Goal: Task Accomplishment & Management: Use online tool/utility

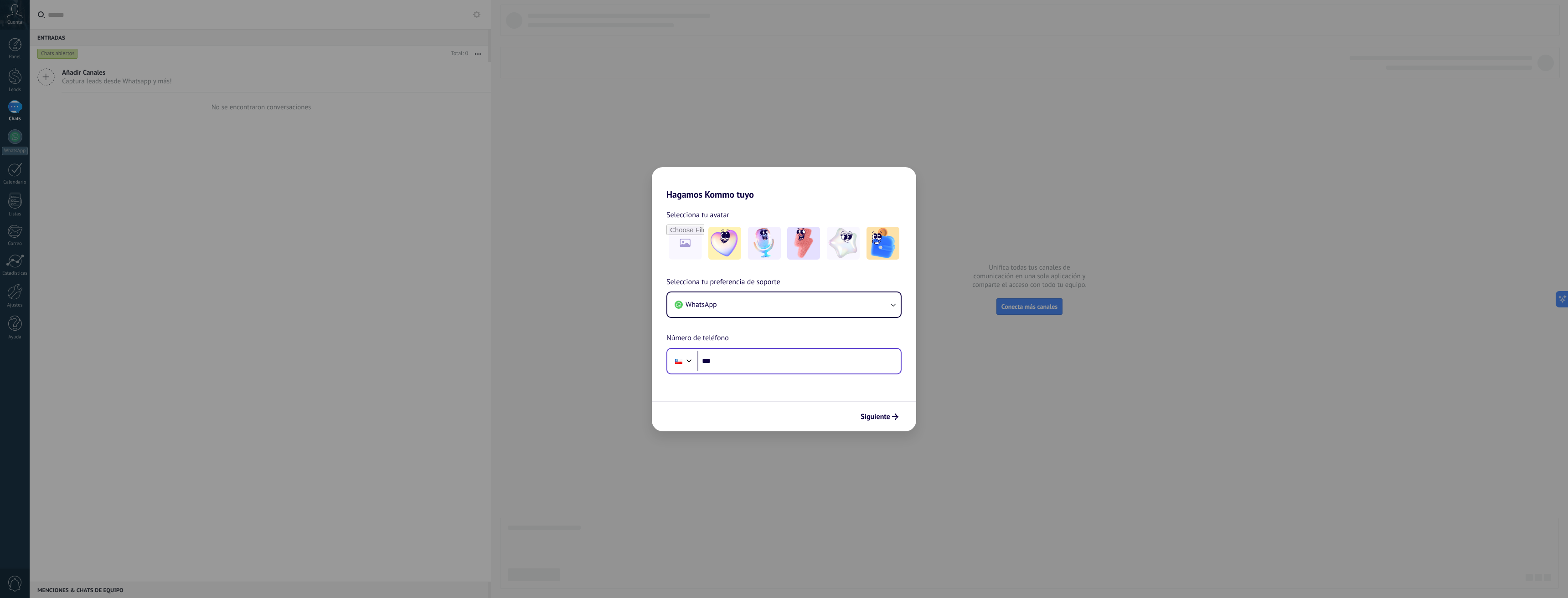
click at [781, 373] on div "Phone ***" at bounding box center [784, 361] width 235 height 26
click at [778, 364] on input "***" at bounding box center [799, 361] width 204 height 21
type input "**********"
click at [787, 365] on input "**********" at bounding box center [799, 361] width 204 height 21
click at [720, 362] on input "**********" at bounding box center [799, 361] width 204 height 21
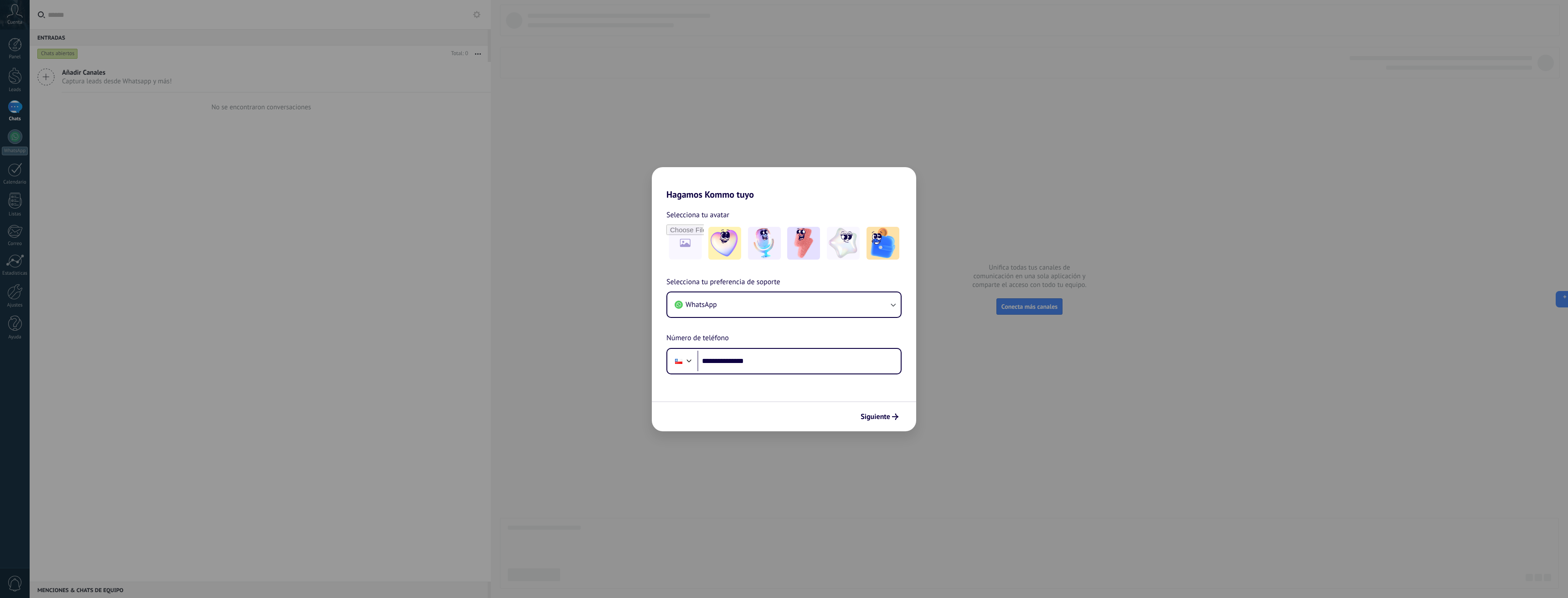
drag, startPoint x: 371, startPoint y: 317, endPoint x: 506, endPoint y: 311, distance: 135.1
click at [384, 322] on div "**********" at bounding box center [784, 299] width 1568 height 598
drag, startPoint x: 1220, startPoint y: 198, endPoint x: 1187, endPoint y: 222, distance: 40.8
click at [1208, 213] on div "**********" at bounding box center [784, 299] width 1568 height 598
click at [700, 303] on span "WhatsApp" at bounding box center [701, 305] width 32 height 9
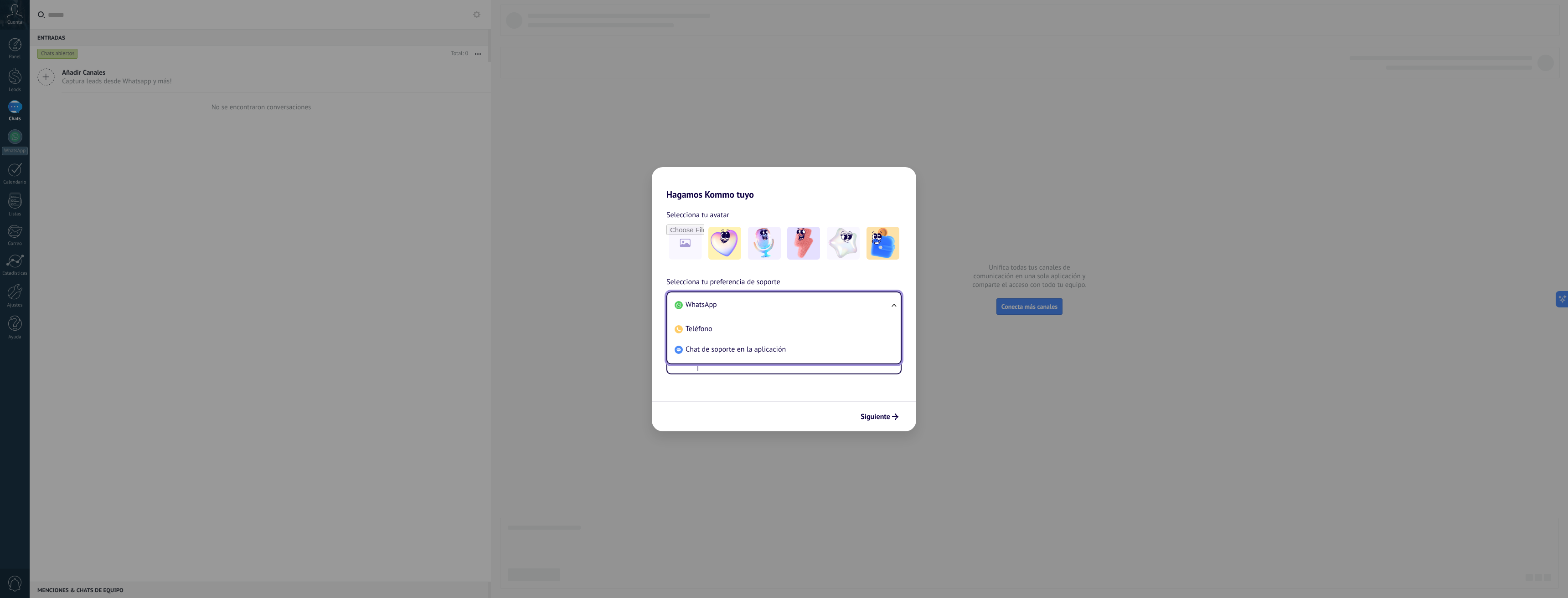
click at [700, 303] on span "WhatsApp" at bounding box center [701, 305] width 32 height 9
click at [717, 358] on input "**********" at bounding box center [799, 361] width 204 height 21
click at [712, 358] on input "**********" at bounding box center [799, 361] width 204 height 21
click at [719, 359] on input "**********" at bounding box center [799, 361] width 204 height 21
click at [878, 420] on span "Siguiente" at bounding box center [876, 417] width 29 height 7
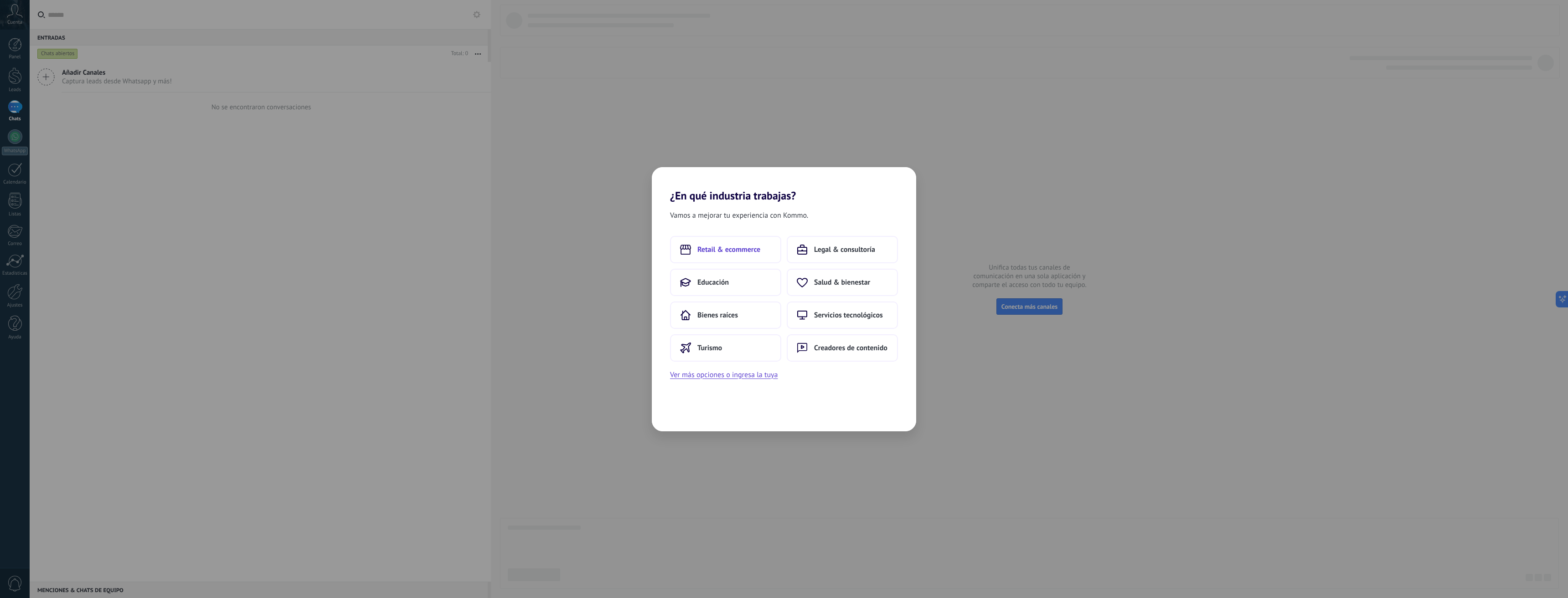
click at [711, 246] on span "Retail & ecommerce" at bounding box center [729, 250] width 63 height 9
click at [696, 381] on button "Ver más opciones o ingresa la tuya" at bounding box center [723, 375] width 107 height 12
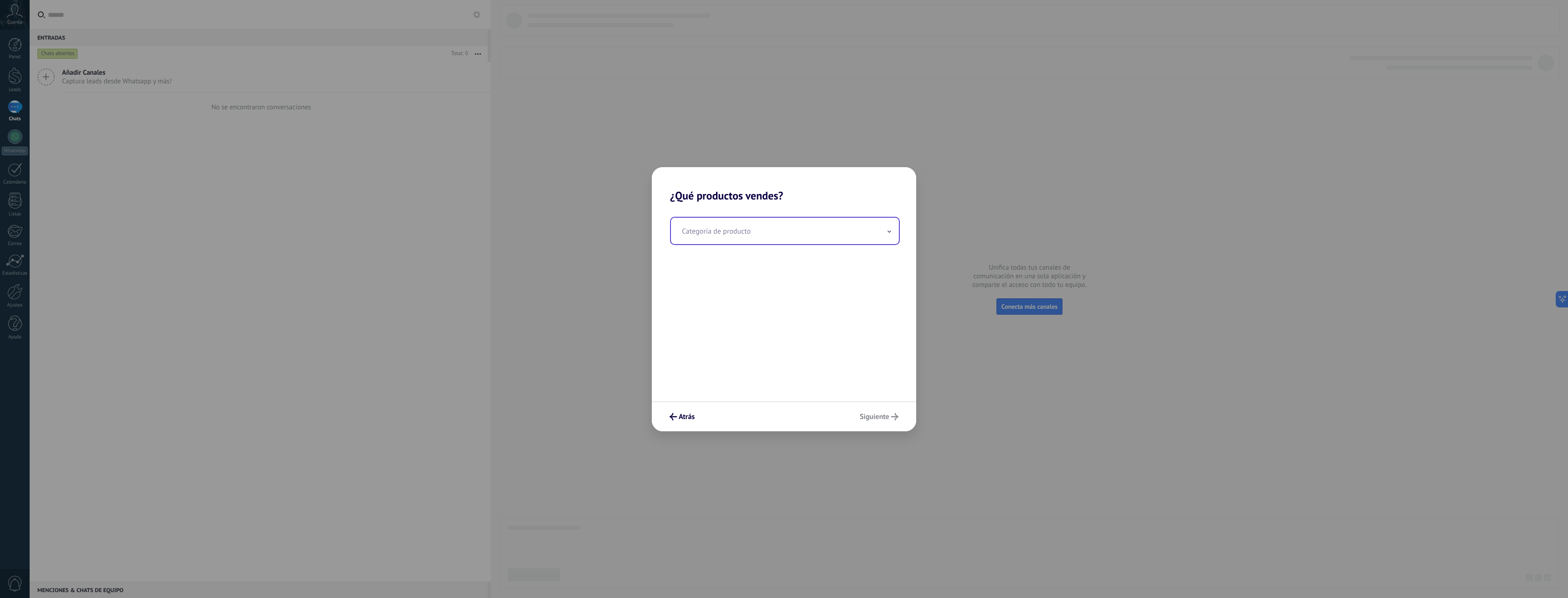
click at [715, 229] on input "text" at bounding box center [785, 231] width 228 height 26
drag, startPoint x: 715, startPoint y: 230, endPoint x: 634, endPoint y: 240, distance: 81.6
click at [634, 240] on div "¿Qué productos vendes? Categoría de producto ********* Atrás [GEOGRAPHIC_DATA]" at bounding box center [784, 299] width 1568 height 598
click at [839, 232] on input "**" at bounding box center [785, 231] width 228 height 26
type input "**"
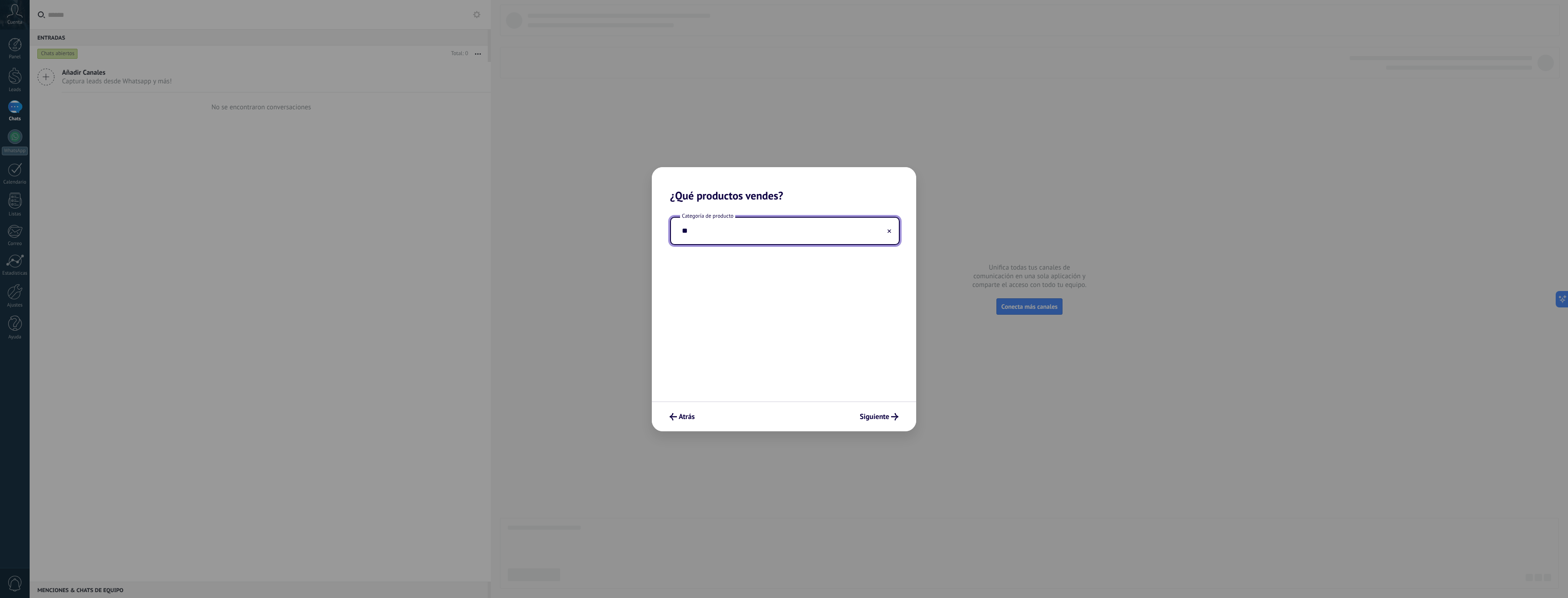
click at [889, 227] on button at bounding box center [889, 231] width 4 height 9
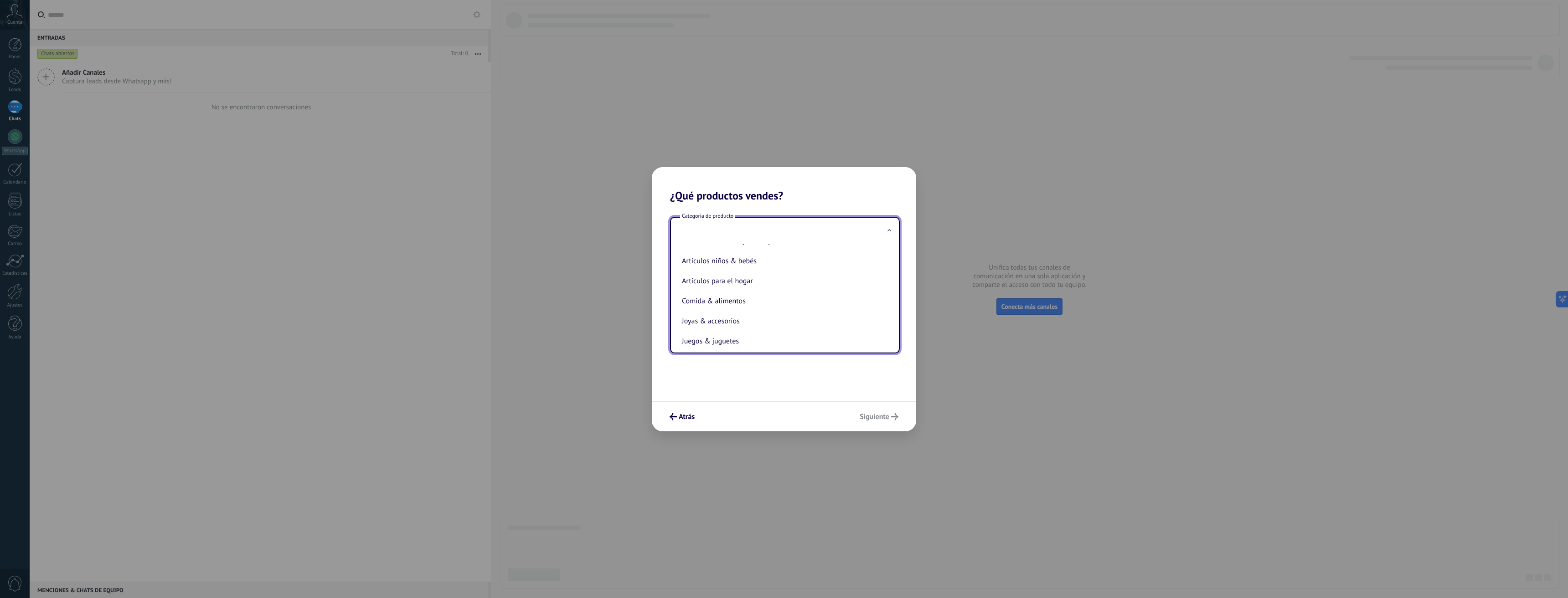
scroll to position [76, 0]
click at [733, 305] on li "Comida & alimentos" at bounding box center [783, 300] width 210 height 20
type input "**********"
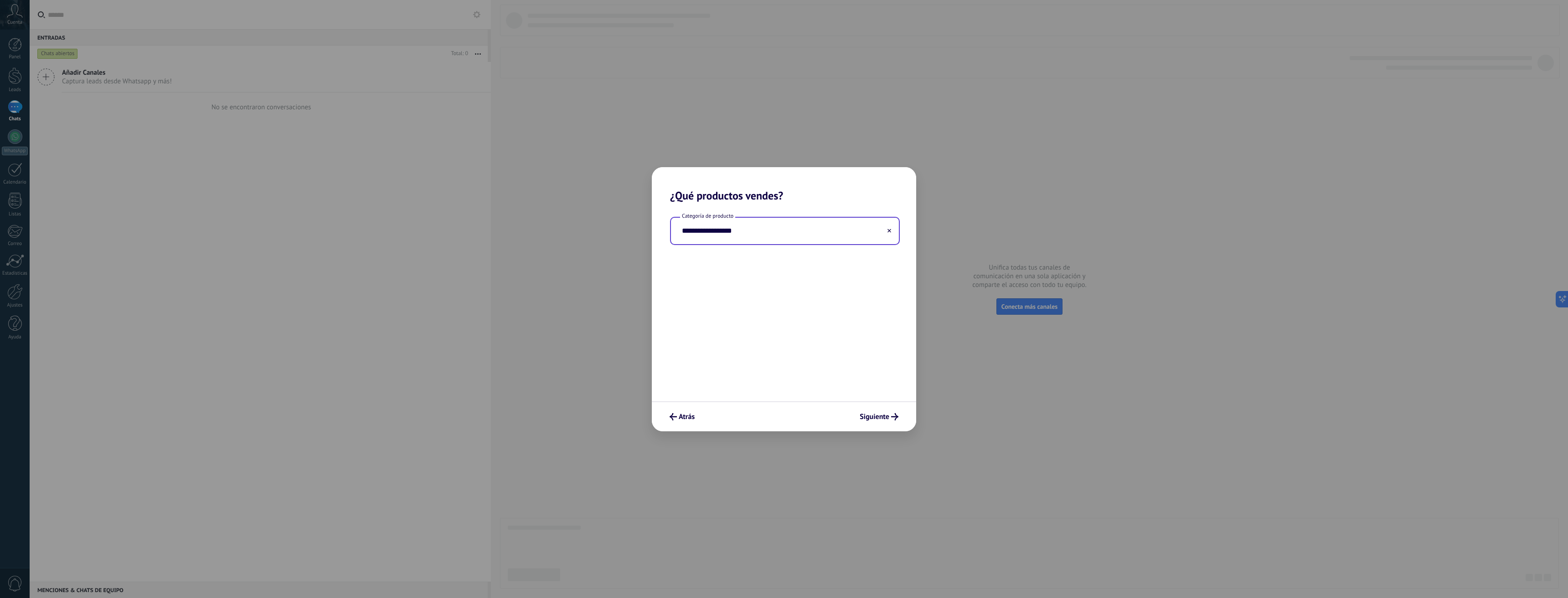
click at [888, 230] on use at bounding box center [889, 230] width 4 height 4
drag, startPoint x: 758, startPoint y: 242, endPoint x: 751, endPoint y: 245, distance: 7.6
click at [751, 245] on div "Categoría de producto Por favor, ingresa entre 2 y 50 caracteres." at bounding box center [784, 235] width 228 height 37
click at [813, 234] on input "text" at bounding box center [785, 231] width 228 height 26
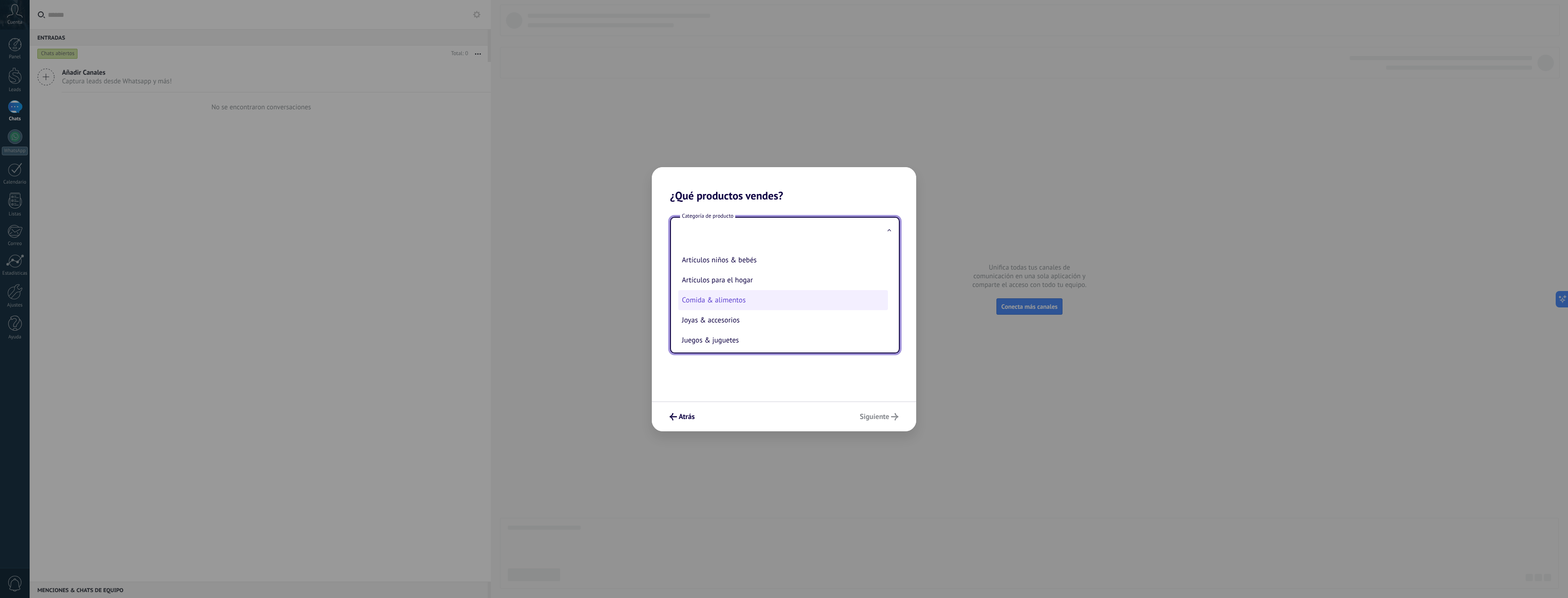
click at [712, 300] on li "Comida & alimentos" at bounding box center [783, 300] width 210 height 20
type input "**********"
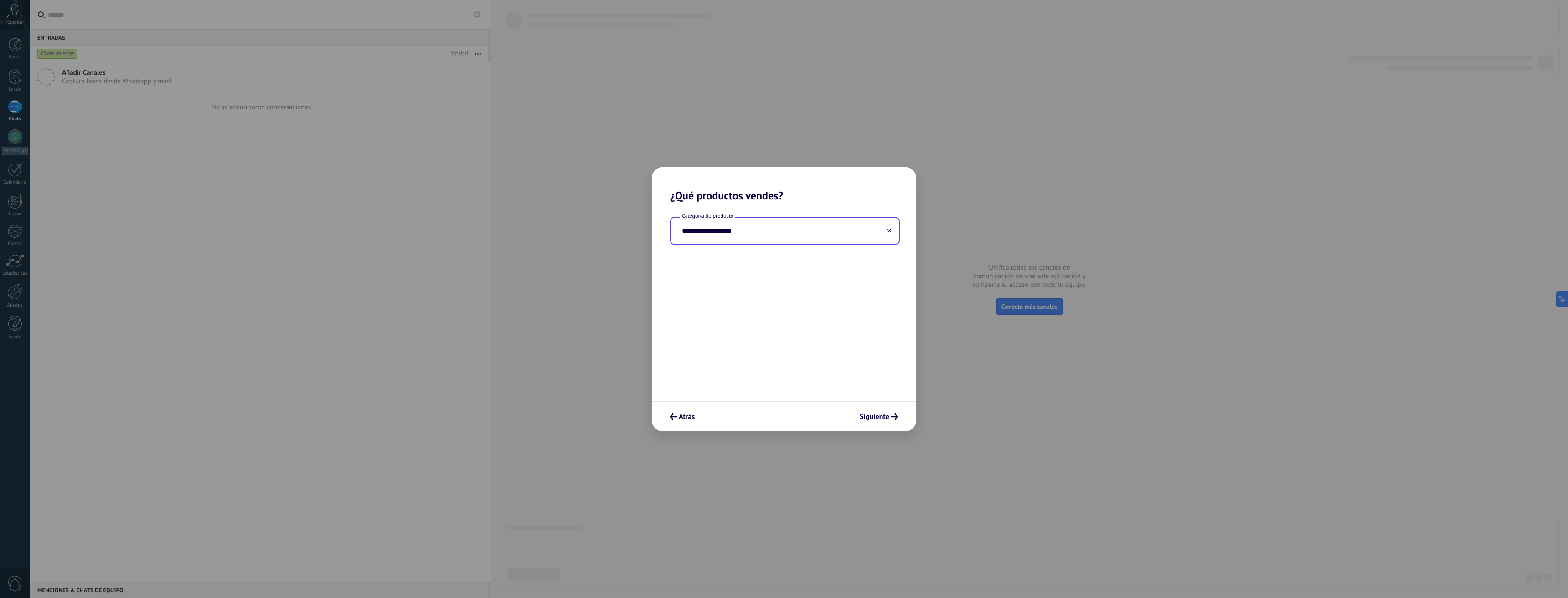
click at [773, 310] on div "**********" at bounding box center [784, 301] width 265 height 199
click at [870, 419] on span "Siguiente" at bounding box center [874, 417] width 29 height 7
click at [711, 253] on button "Solo yo" at bounding box center [725, 249] width 111 height 27
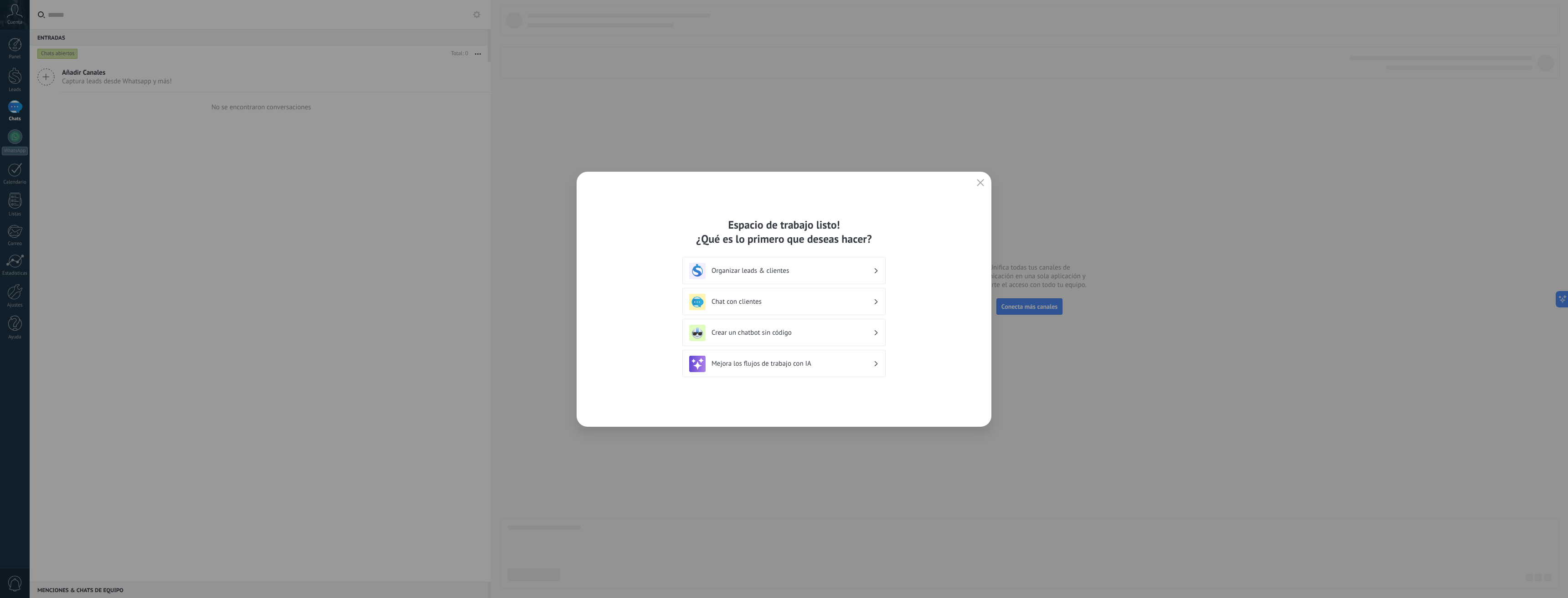
click at [741, 305] on h3 "Chat con clientes" at bounding box center [792, 302] width 162 height 9
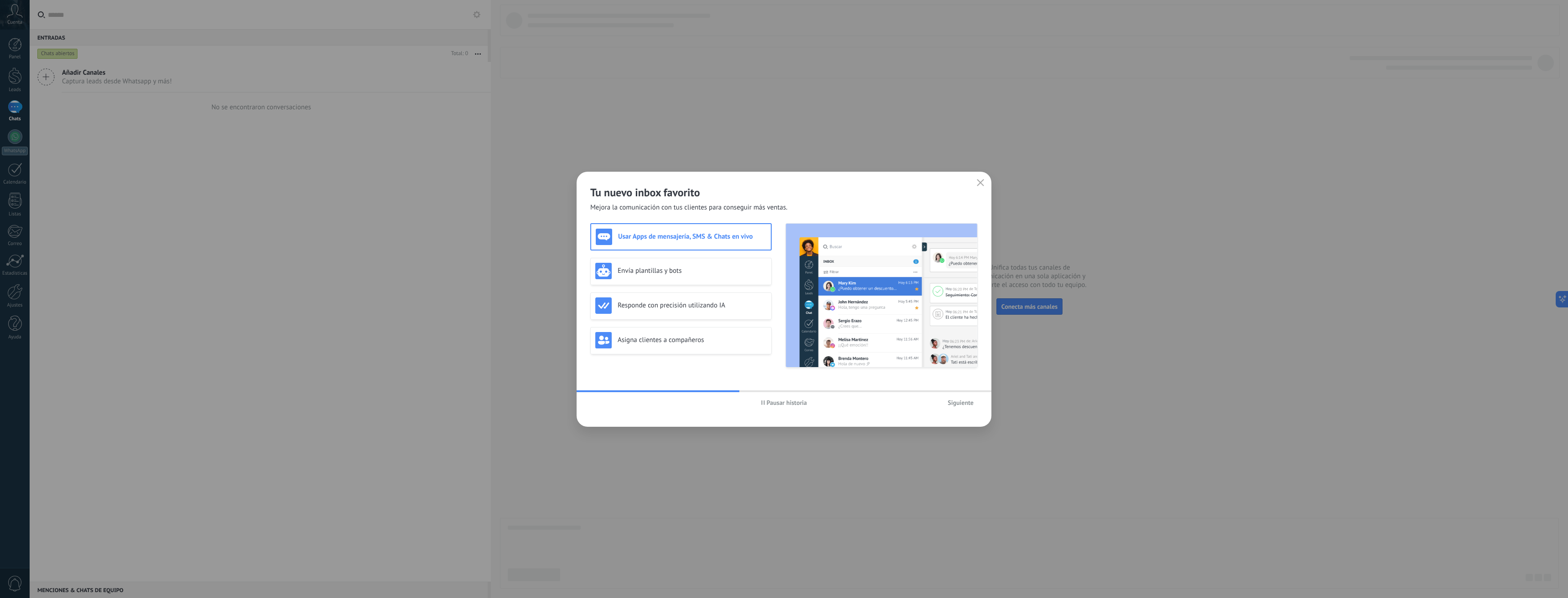
click at [773, 402] on span "Pausar historia" at bounding box center [787, 403] width 40 height 7
click at [770, 408] on button "Iniciar historia" at bounding box center [784, 403] width 53 height 14
click at [957, 400] on span "Siguiente" at bounding box center [960, 403] width 26 height 7
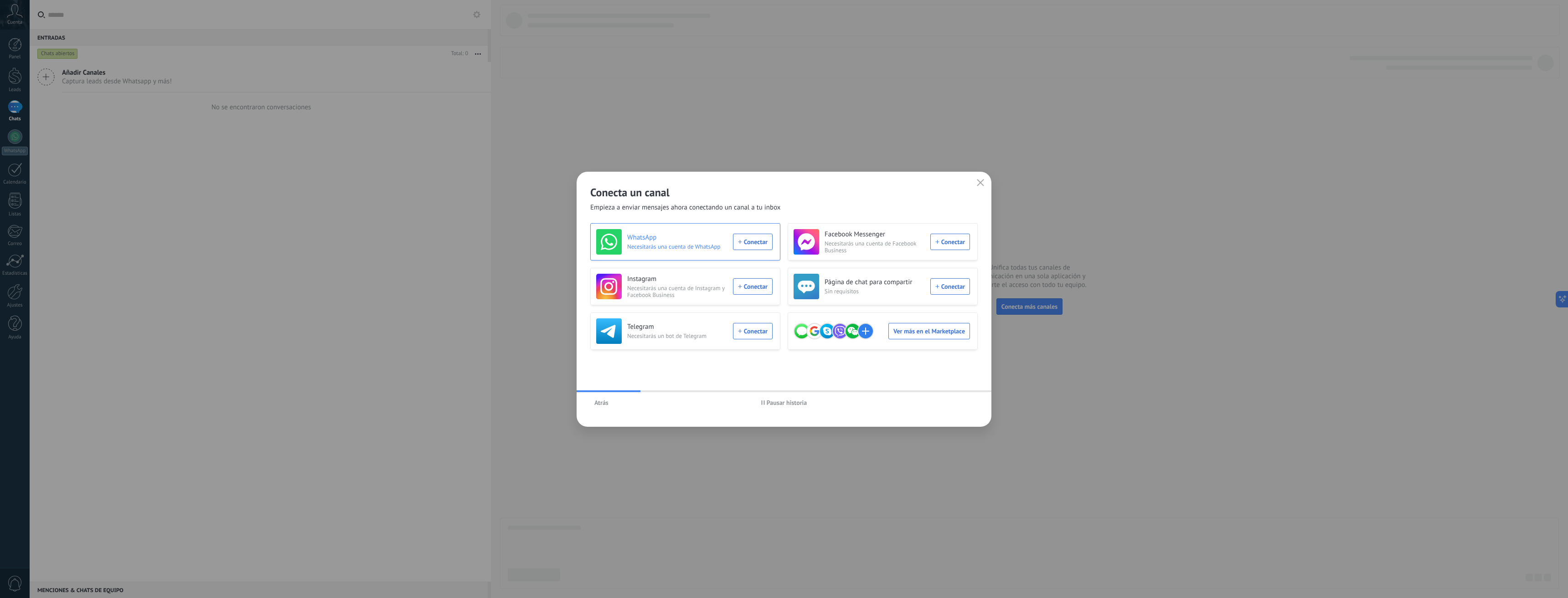
click at [753, 237] on div "WhatsApp Necesitarás una cuenta de WhatsApp Conectar" at bounding box center [684, 242] width 176 height 26
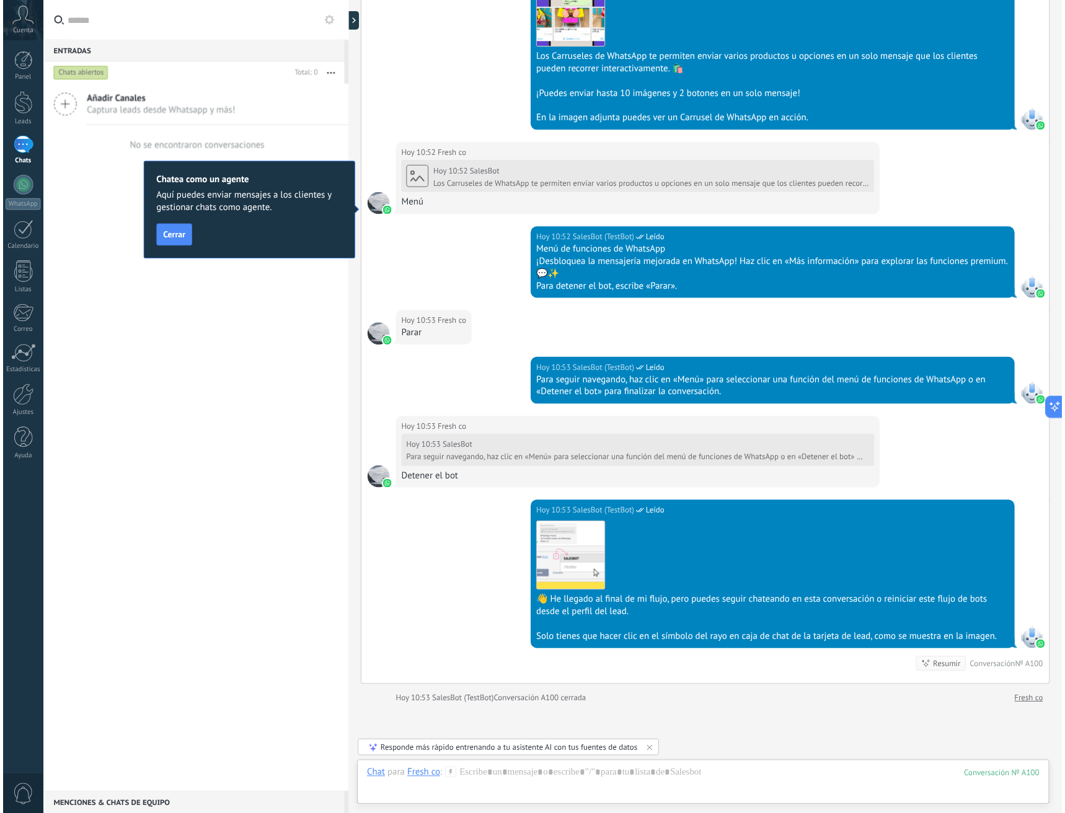
scroll to position [37, 0]
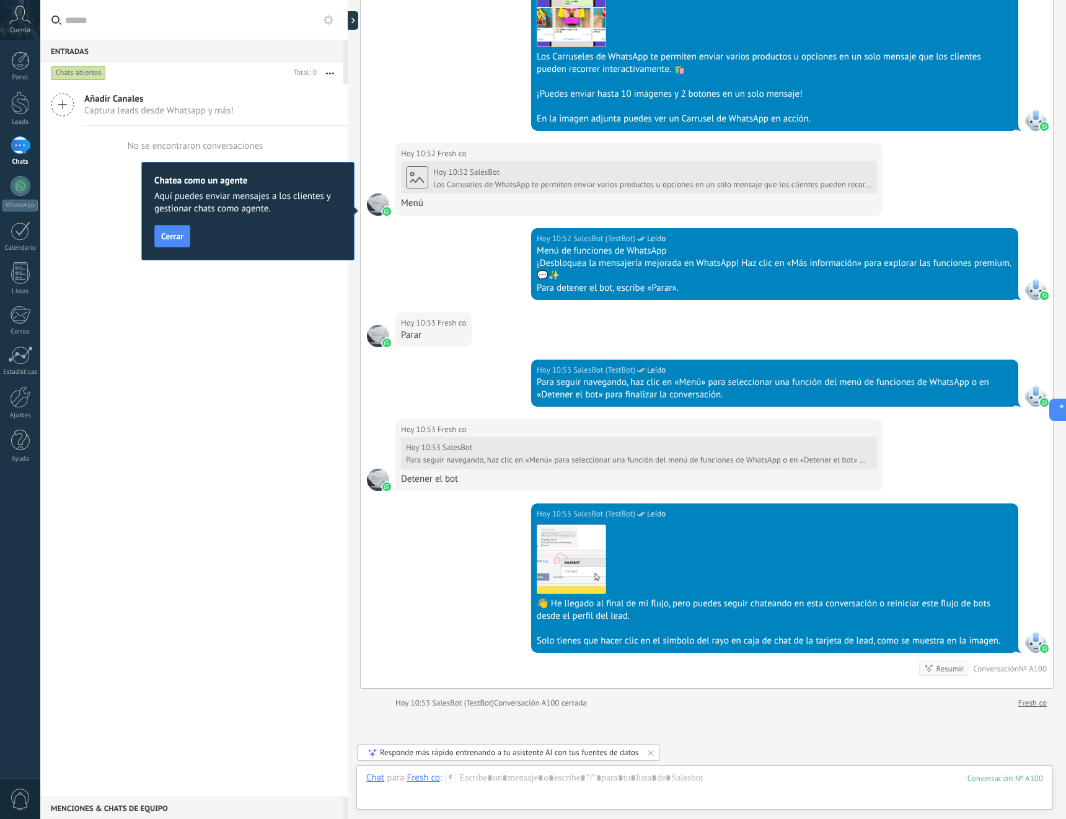
click at [32, 16] on div "Cuenta" at bounding box center [20, 20] width 40 height 40
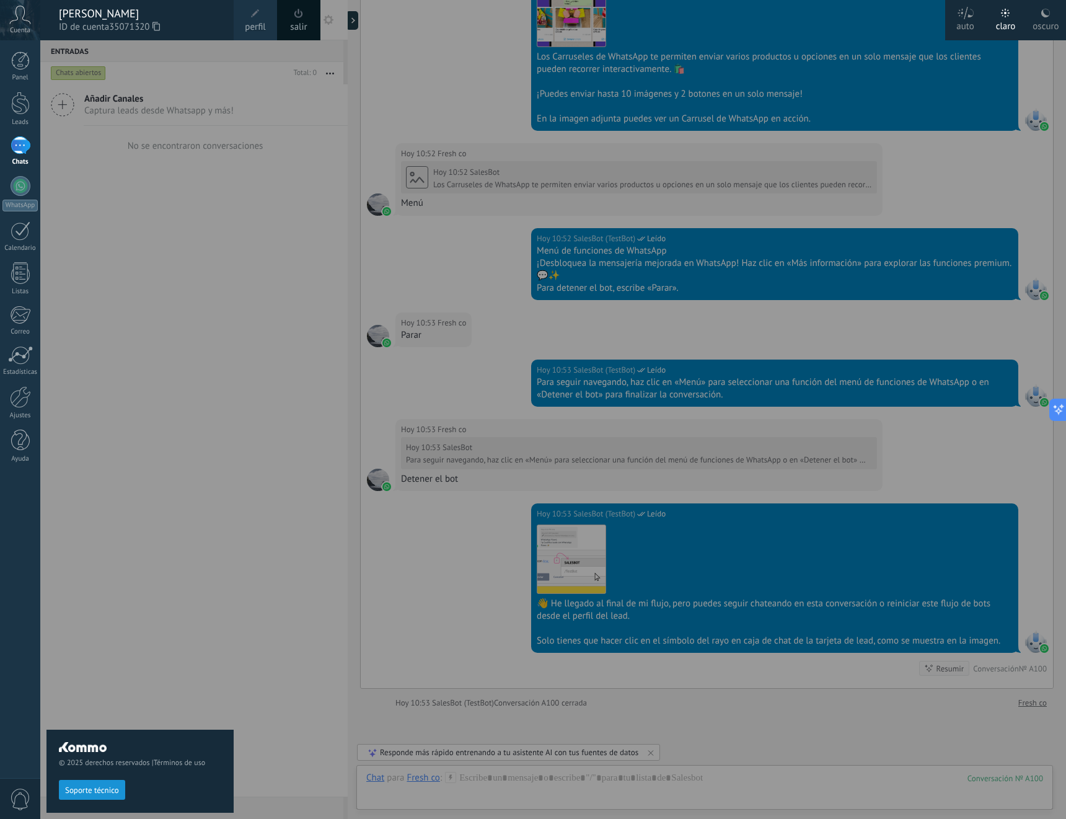
click at [160, 30] on icon at bounding box center [156, 26] width 7 height 9
click at [1058, 162] on div at bounding box center [573, 409] width 1066 height 819
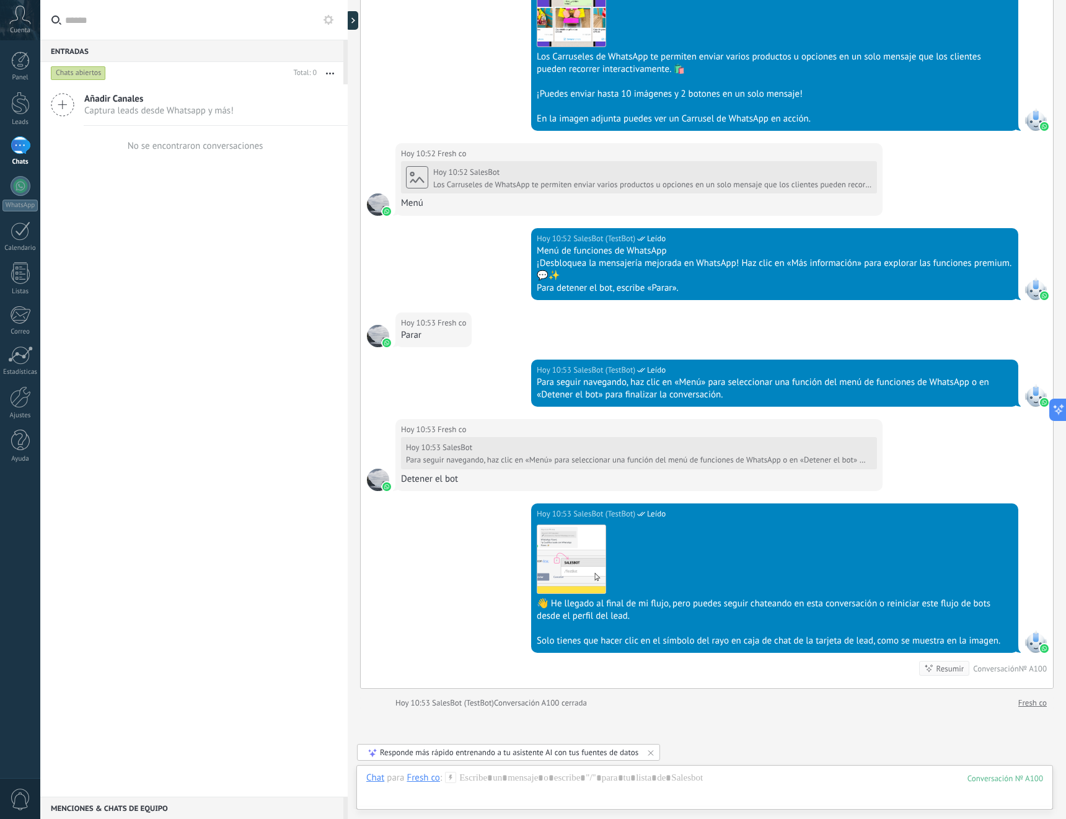
drag, startPoint x: 223, startPoint y: 453, endPoint x: 224, endPoint y: 444, distance: 9.4
click at [223, 453] on div "Añadir Canales Captura leads desde Whatsapp y más! No se encontraron conversaci…" at bounding box center [194, 440] width 308 height 712
click at [19, 270] on div at bounding box center [20, 273] width 19 height 22
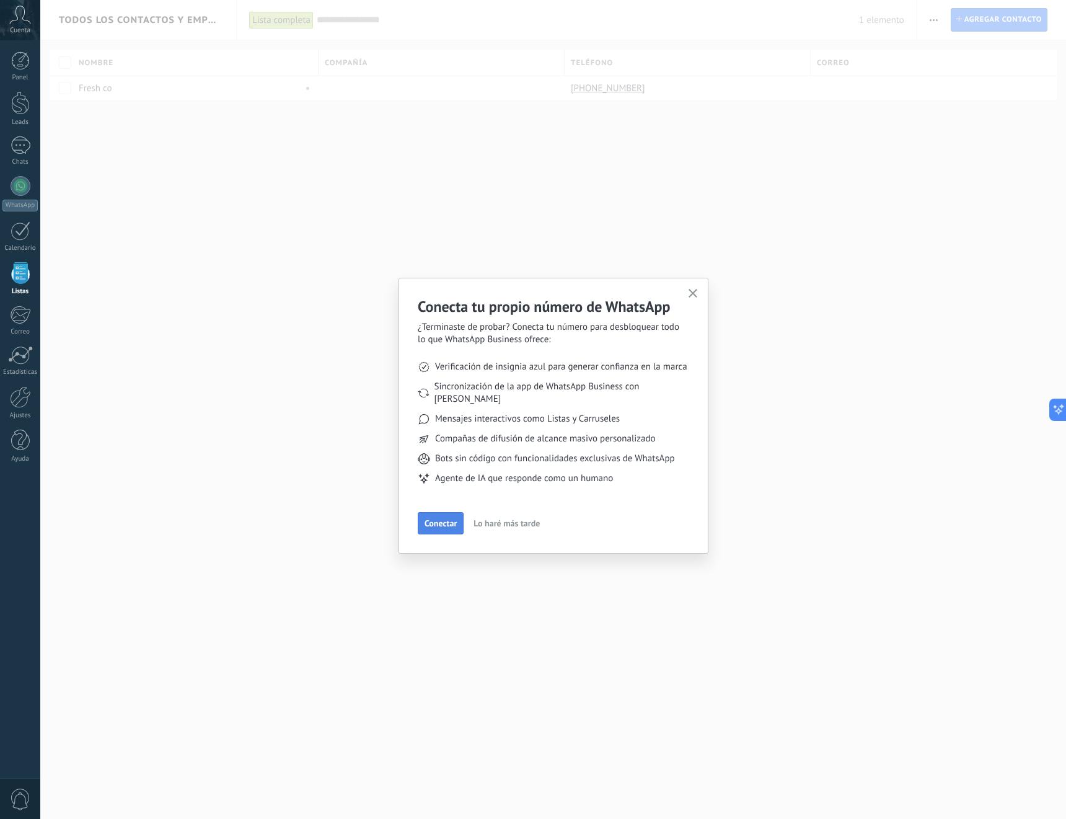
click at [441, 519] on span "Conectar" at bounding box center [441, 523] width 32 height 9
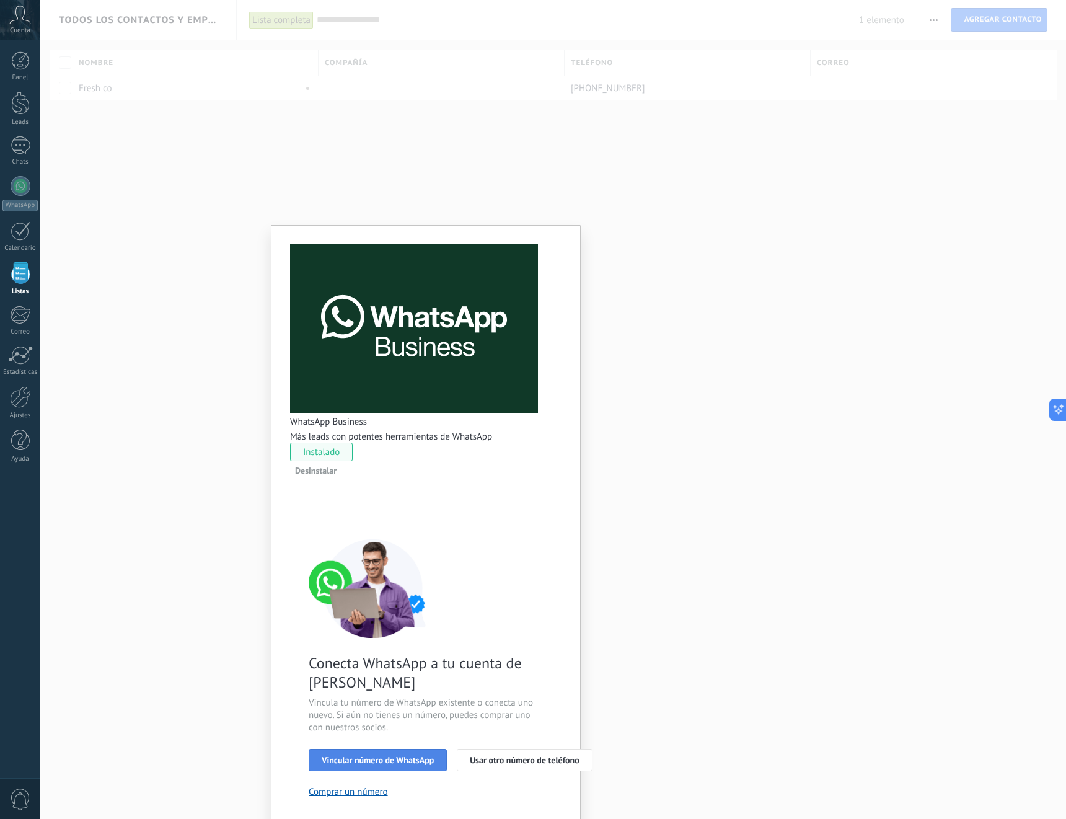
click at [434, 756] on span "Vincular número de WhatsApp" at bounding box center [378, 760] width 112 height 9
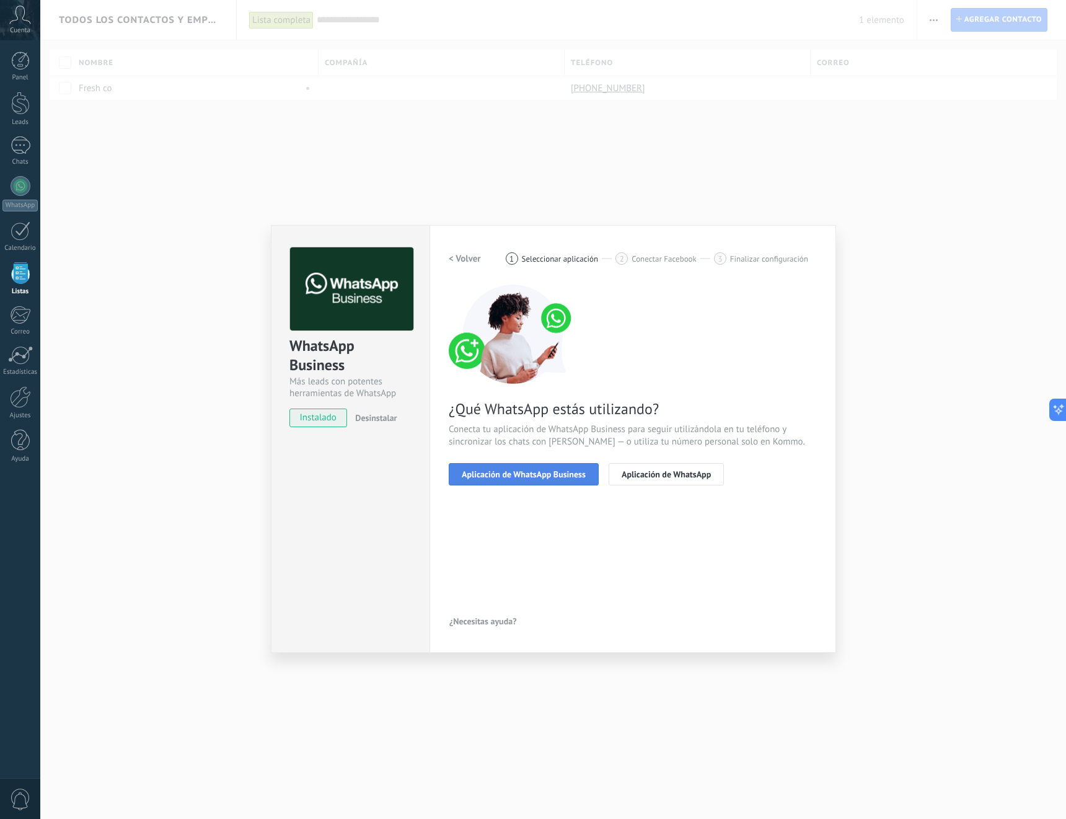
click at [507, 474] on span "Aplicación de WhatsApp Business" at bounding box center [524, 474] width 124 height 9
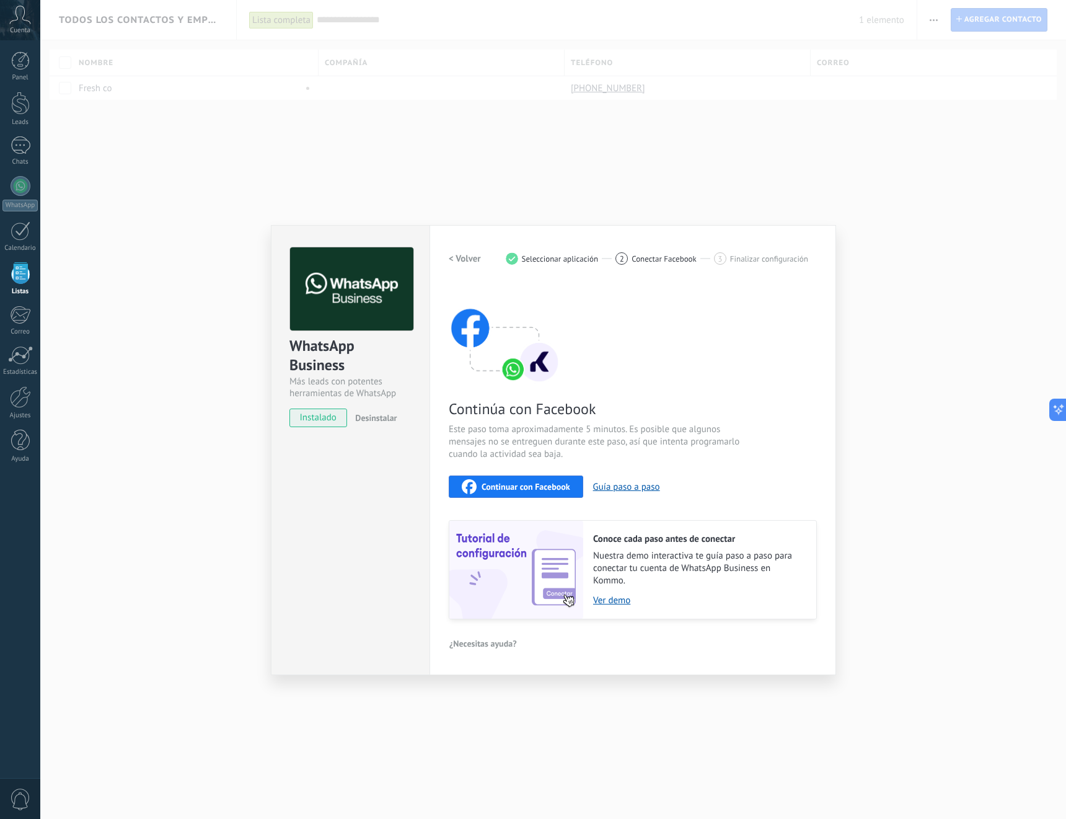
click at [498, 489] on span "Continuar con Facebook" at bounding box center [526, 486] width 89 height 9
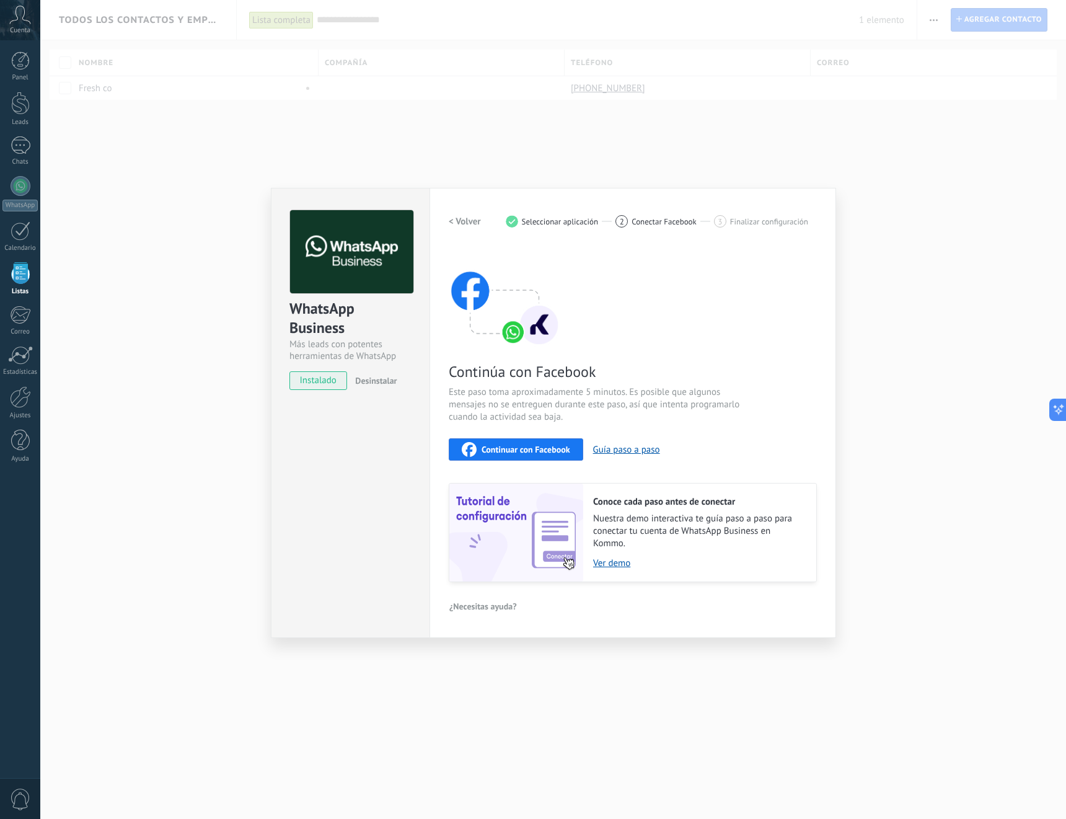
type textarea "**********"
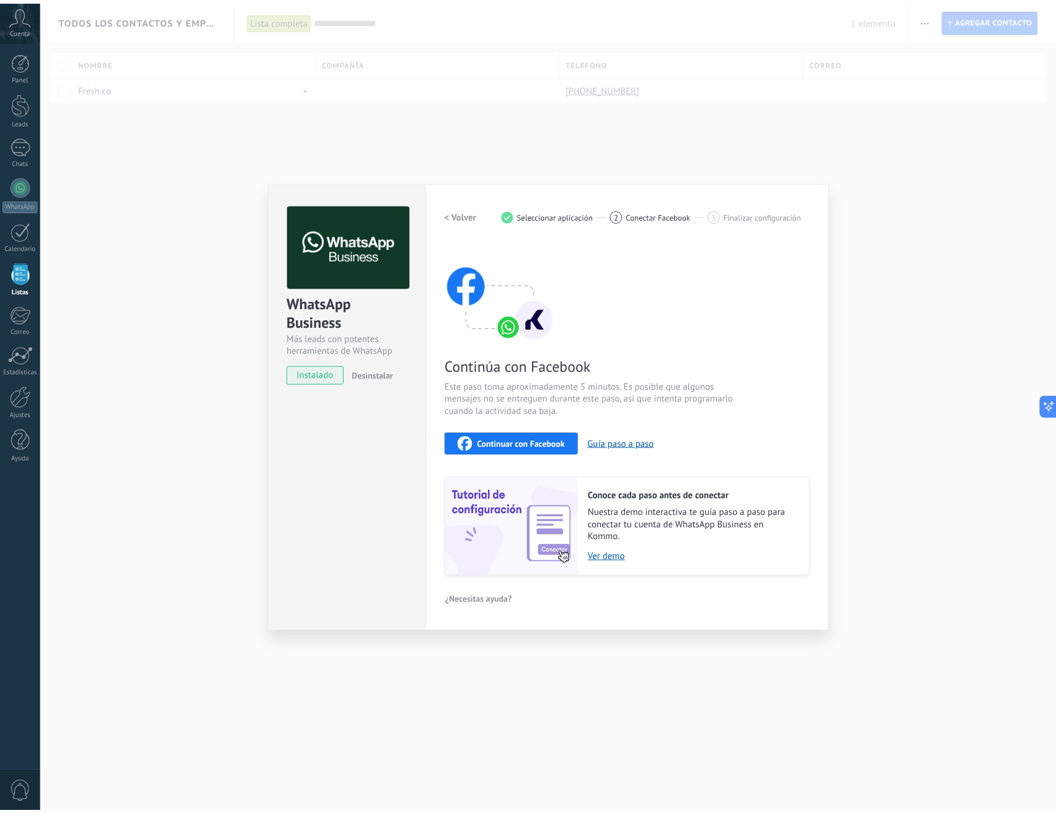
scroll to position [37, 0]
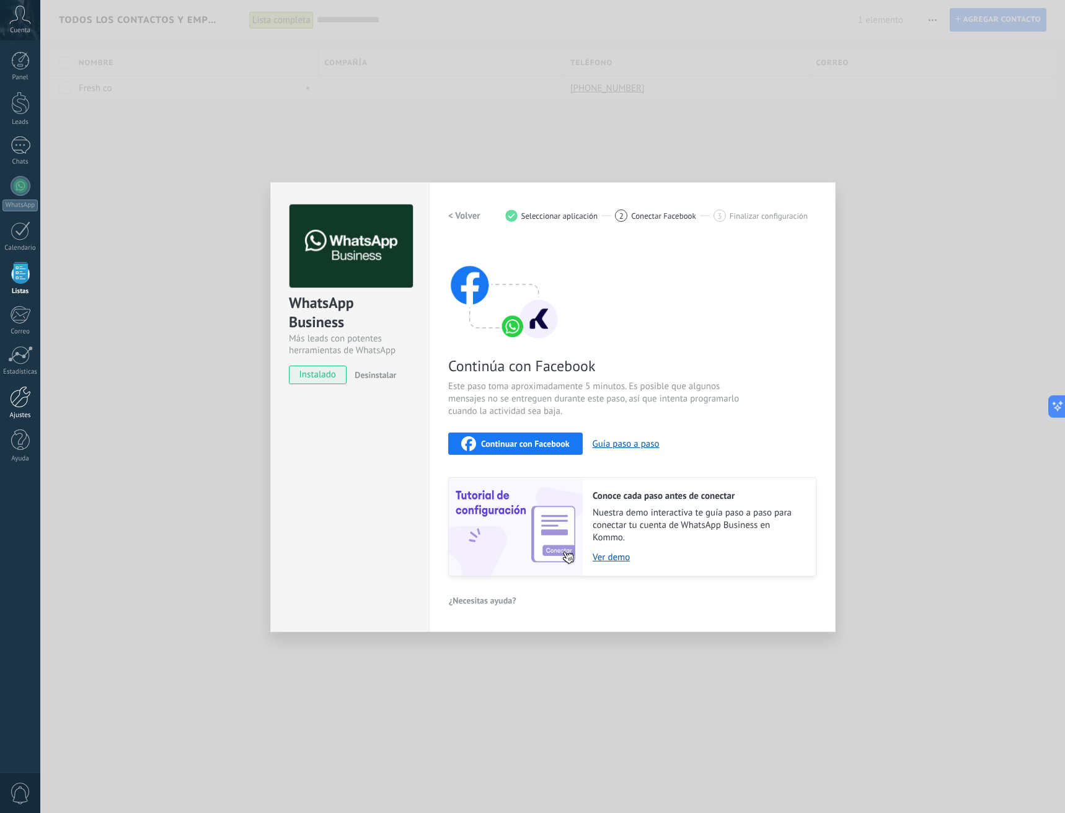
click at [10, 405] on div at bounding box center [20, 397] width 21 height 22
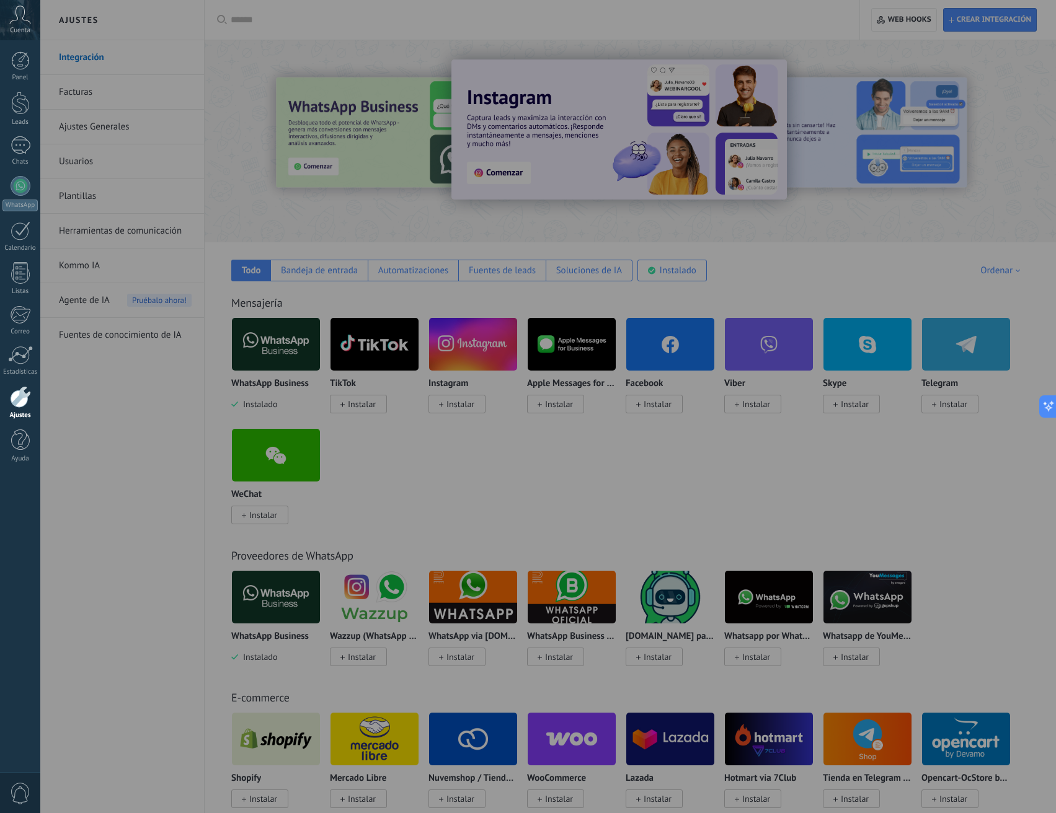
click at [401, 454] on div at bounding box center [568, 406] width 1056 height 813
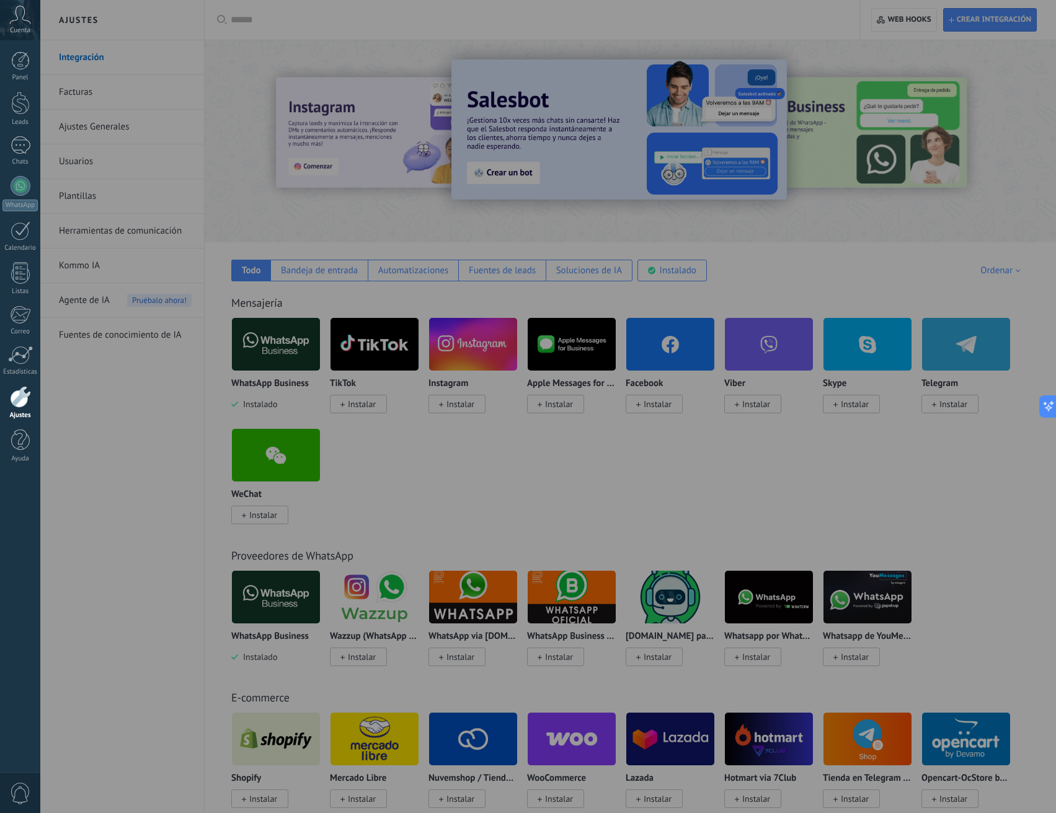
click at [577, 501] on div at bounding box center [568, 406] width 1056 height 813
click at [371, 403] on div at bounding box center [568, 406] width 1056 height 813
click at [904, 456] on div at bounding box center [568, 406] width 1056 height 813
drag, startPoint x: 878, startPoint y: 462, endPoint x: 766, endPoint y: 464, distance: 111.6
click at [873, 462] on div at bounding box center [568, 406] width 1056 height 813
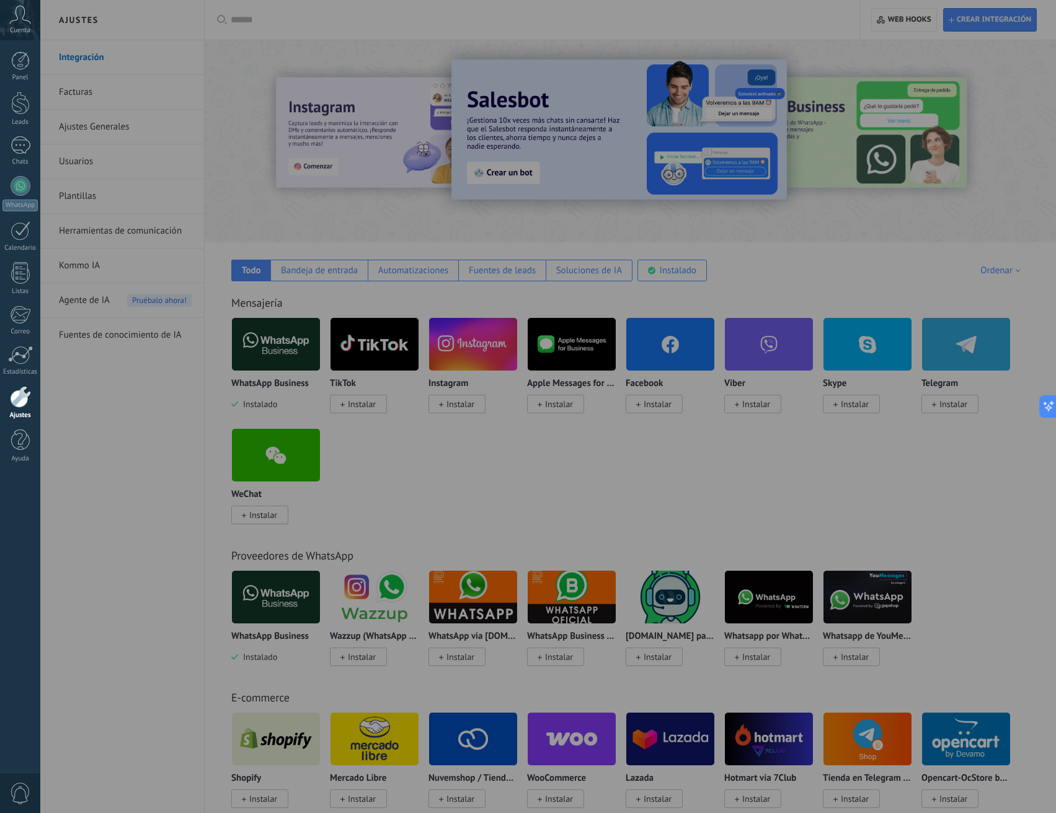
click at [647, 456] on div at bounding box center [568, 406] width 1056 height 813
click at [656, 138] on div at bounding box center [568, 406] width 1056 height 813
click at [721, 570] on div at bounding box center [568, 406] width 1056 height 813
click at [354, 402] on div at bounding box center [568, 406] width 1056 height 813
click at [348, 402] on div at bounding box center [568, 406] width 1056 height 813
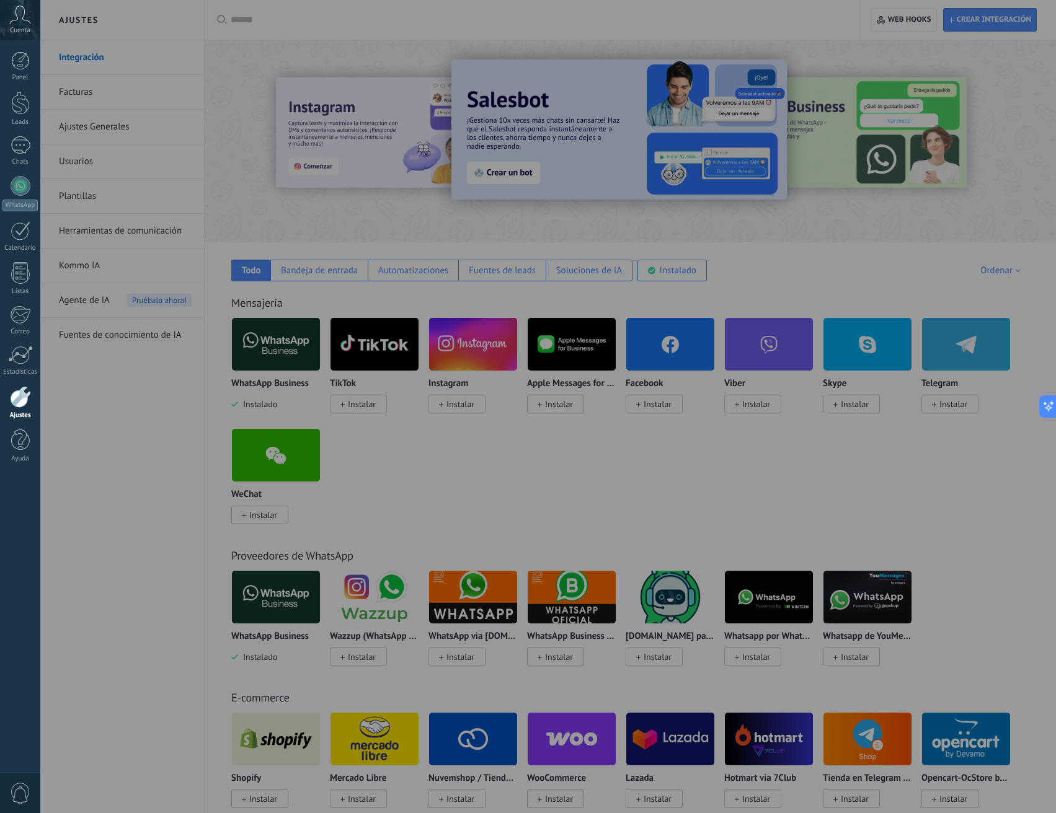
click at [348, 402] on div at bounding box center [568, 406] width 1056 height 813
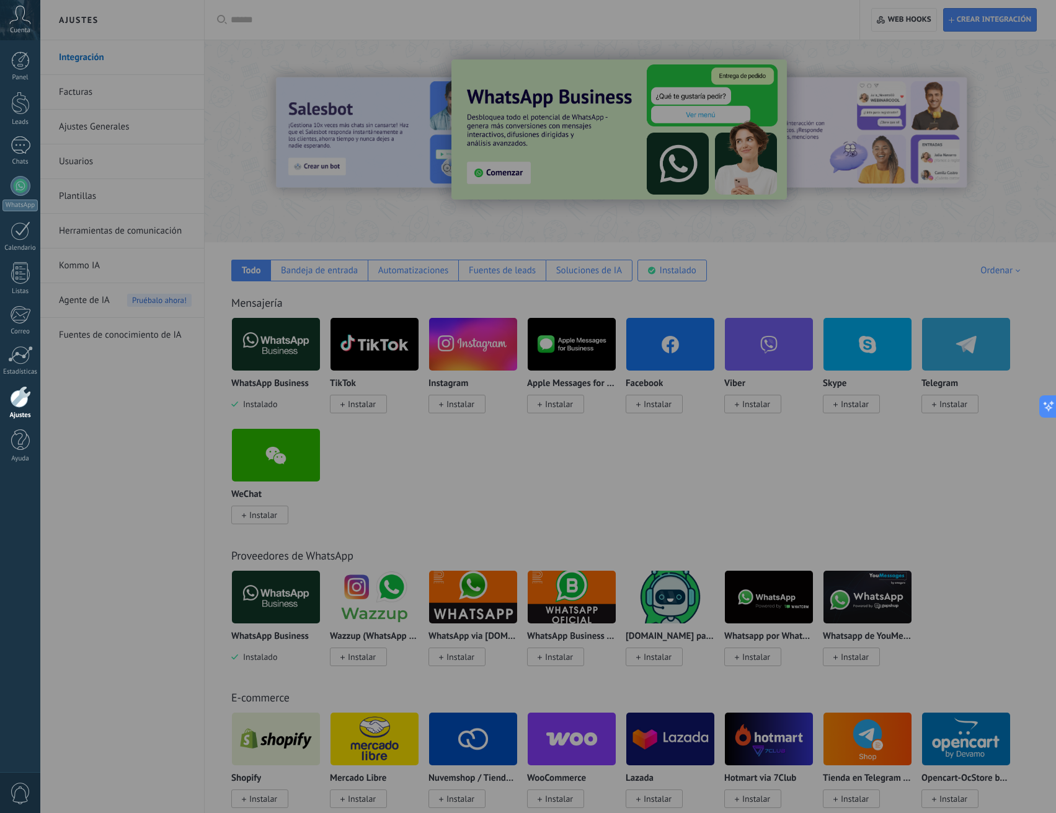
drag, startPoint x: 138, startPoint y: 439, endPoint x: 120, endPoint y: 441, distance: 18.7
click at [137, 440] on div at bounding box center [568, 406] width 1056 height 813
click at [16, 396] on div at bounding box center [20, 397] width 21 height 22
click at [19, 349] on div at bounding box center [20, 355] width 25 height 19
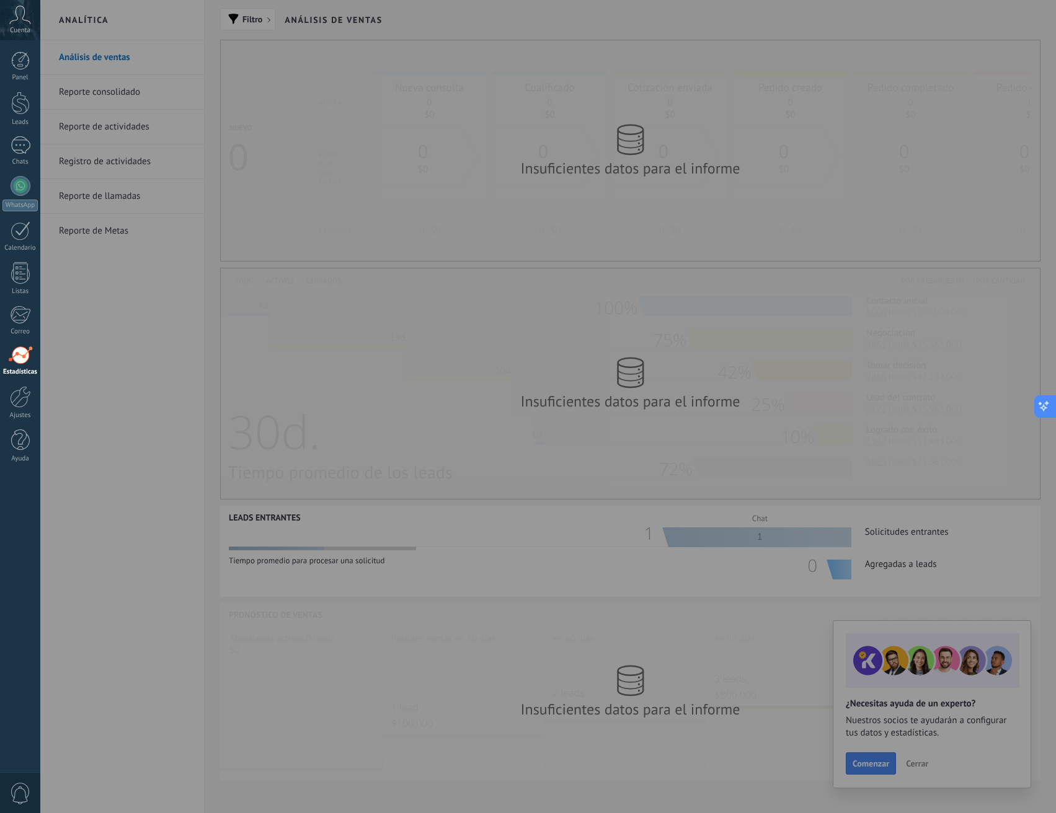
click at [1048, 408] on icon at bounding box center [1043, 407] width 13 height 13
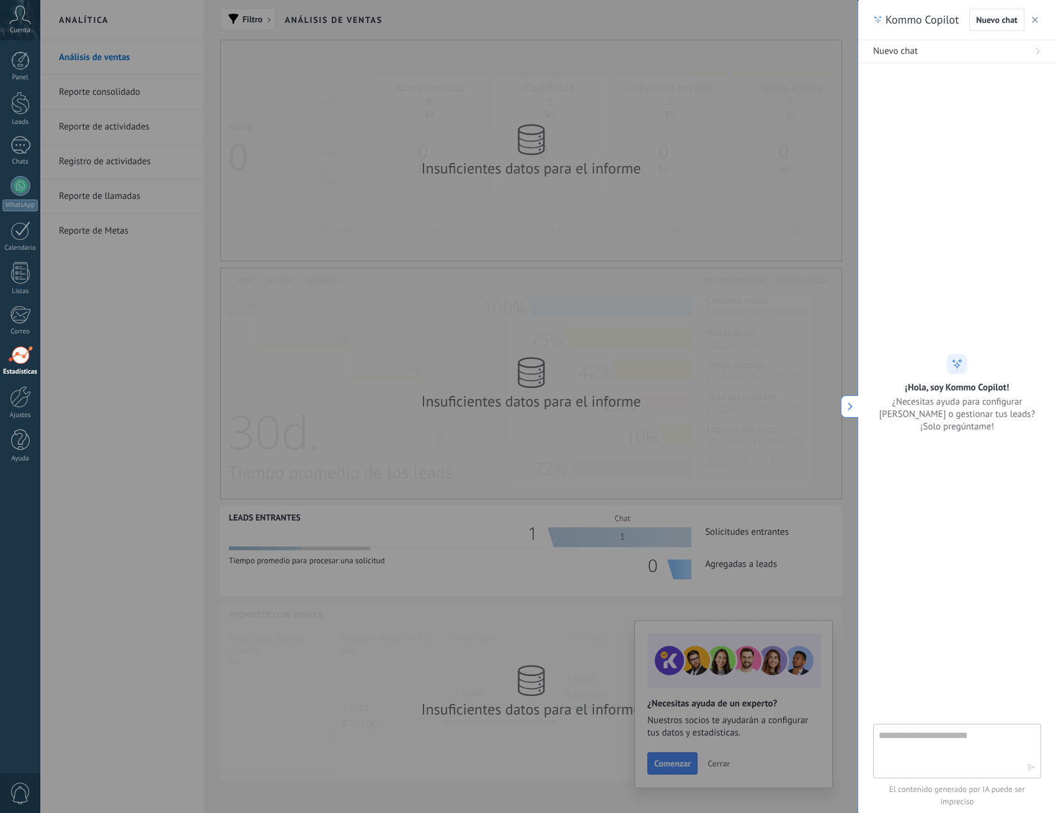
click at [1036, 404] on span "¿Necesitas ayuda para configurar [PERSON_NAME] o gestionar tus leads? ¡Solo pre…" at bounding box center [957, 414] width 168 height 37
click at [1036, 19] on use "button" at bounding box center [1035, 20] width 6 height 6
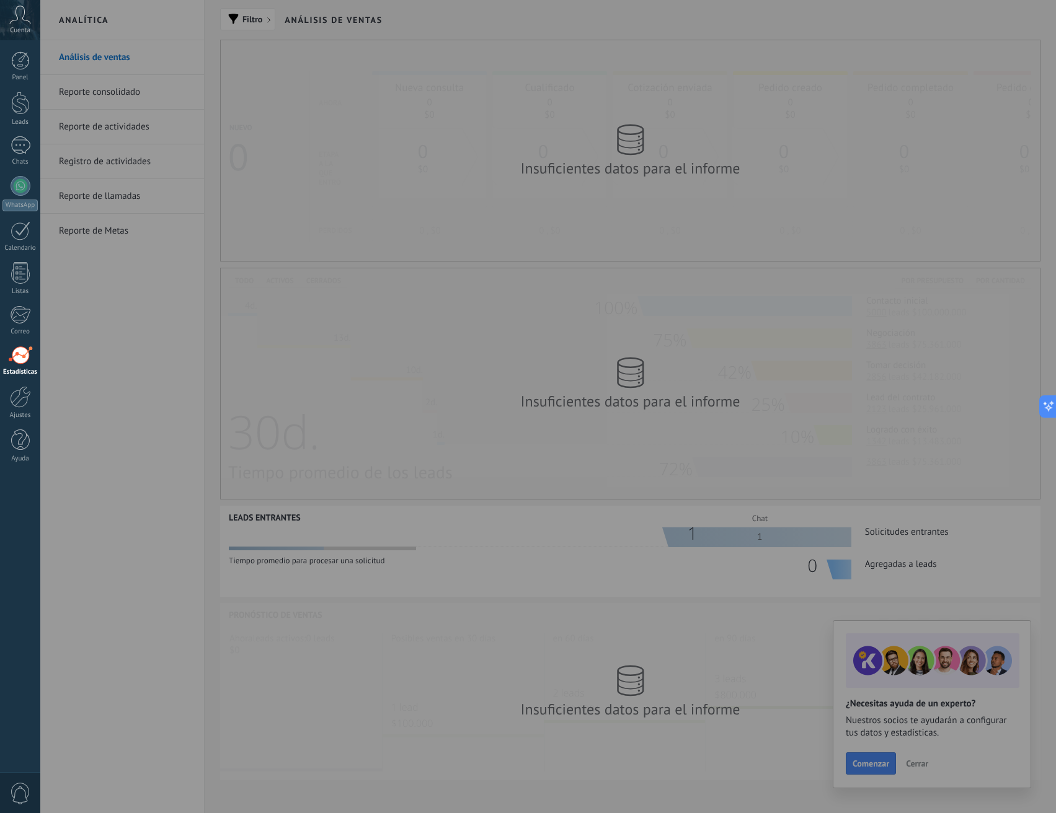
click at [730, 408] on div at bounding box center [568, 406] width 1056 height 813
drag, startPoint x: 489, startPoint y: 518, endPoint x: 482, endPoint y: 521, distance: 6.9
click at [489, 520] on div at bounding box center [568, 406] width 1056 height 813
drag, startPoint x: 278, startPoint y: 603, endPoint x: 196, endPoint y: 608, distance: 82.0
click at [277, 603] on div at bounding box center [568, 406] width 1056 height 813
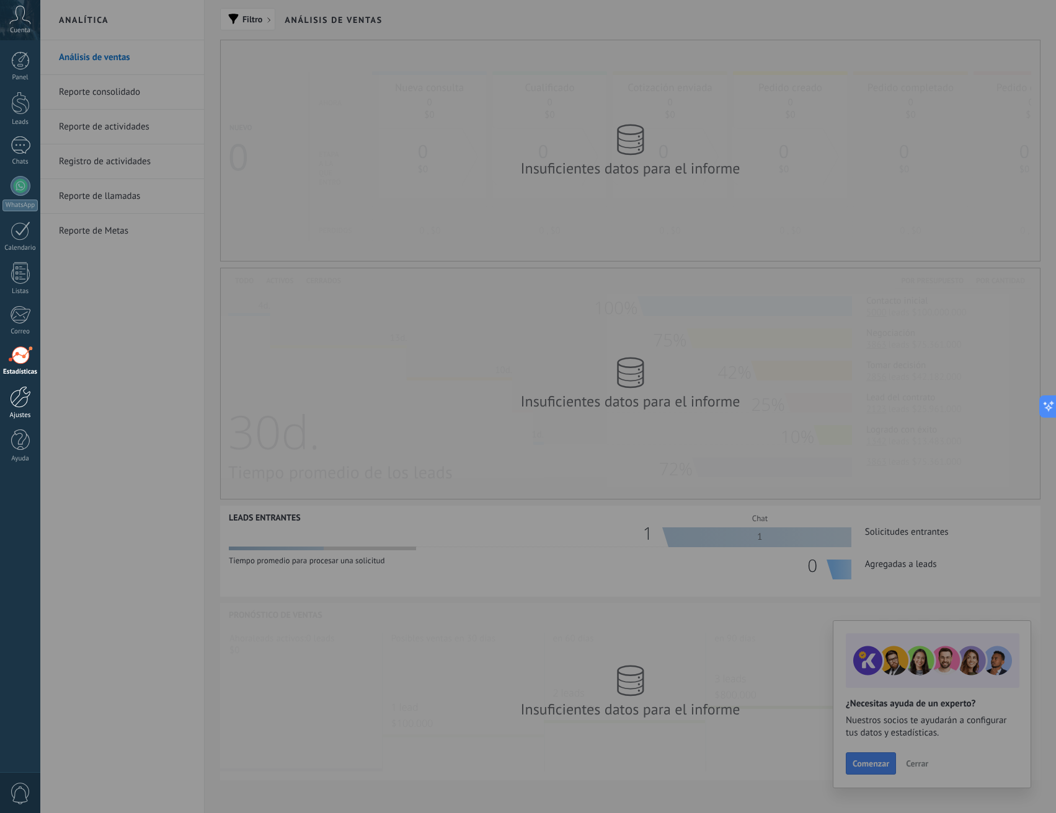
click at [25, 403] on div at bounding box center [20, 397] width 21 height 22
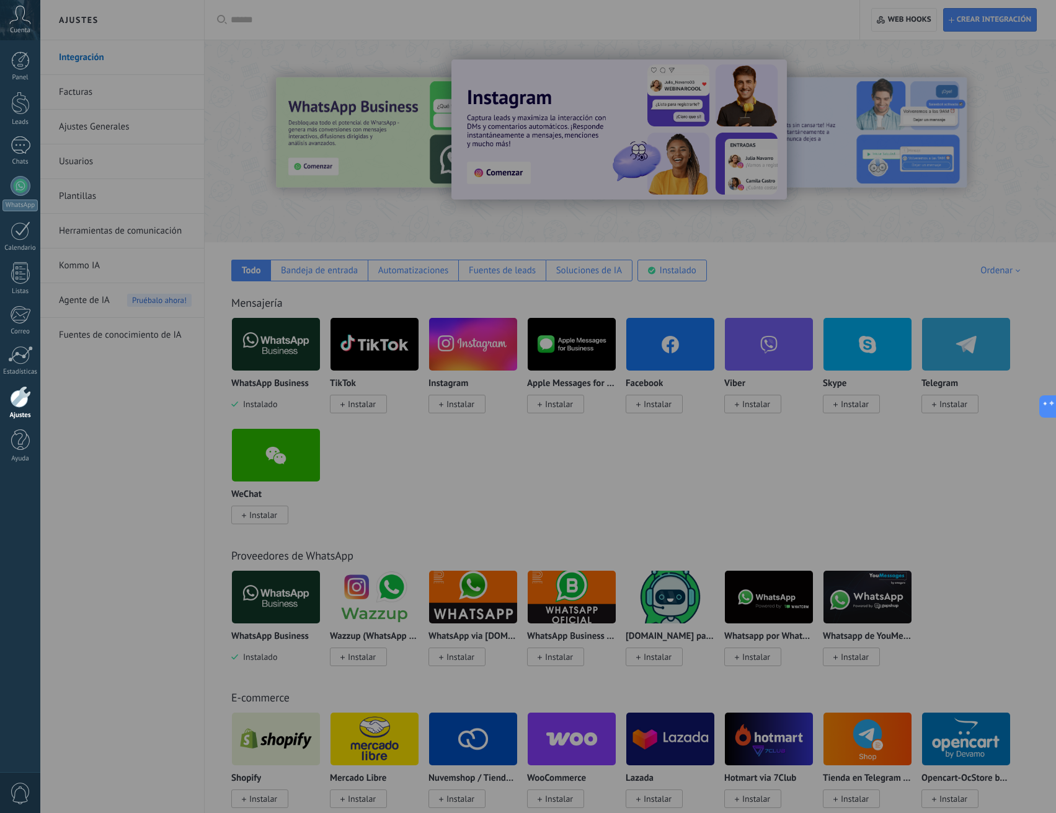
click at [767, 504] on div at bounding box center [568, 406] width 1056 height 813
click at [781, 504] on div at bounding box center [568, 406] width 1056 height 813
click at [407, 481] on div at bounding box center [568, 406] width 1056 height 813
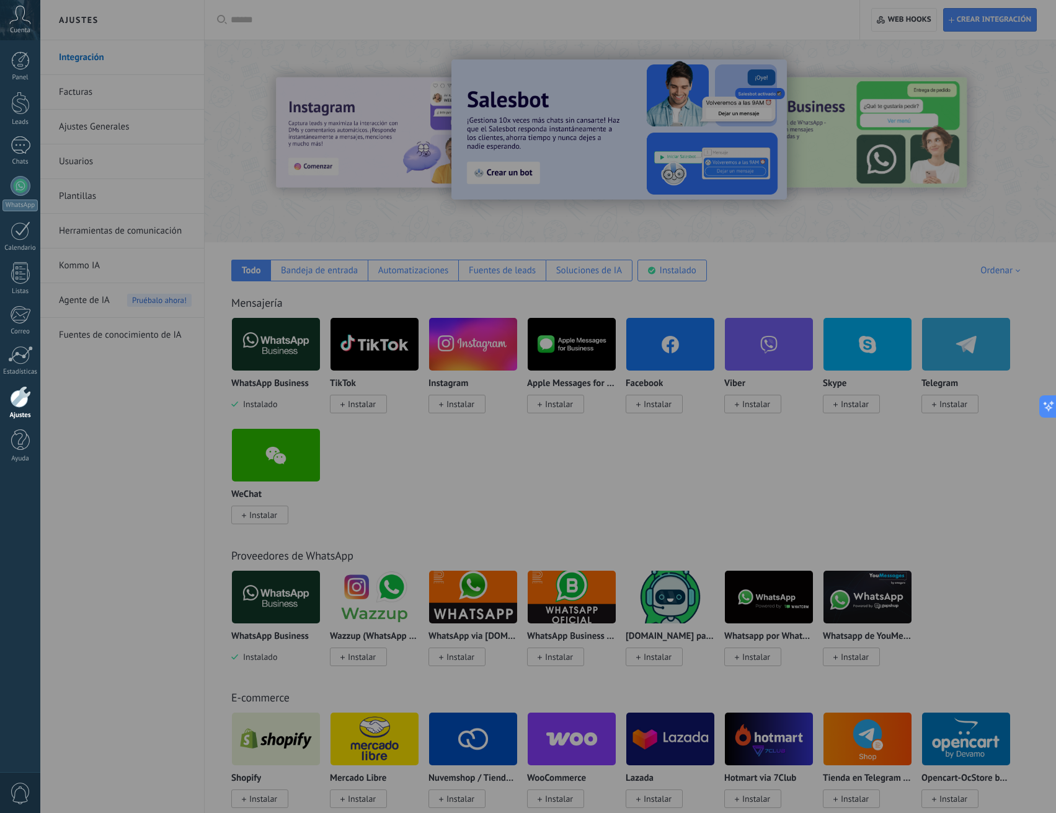
click at [17, 14] on icon at bounding box center [20, 15] width 22 height 19
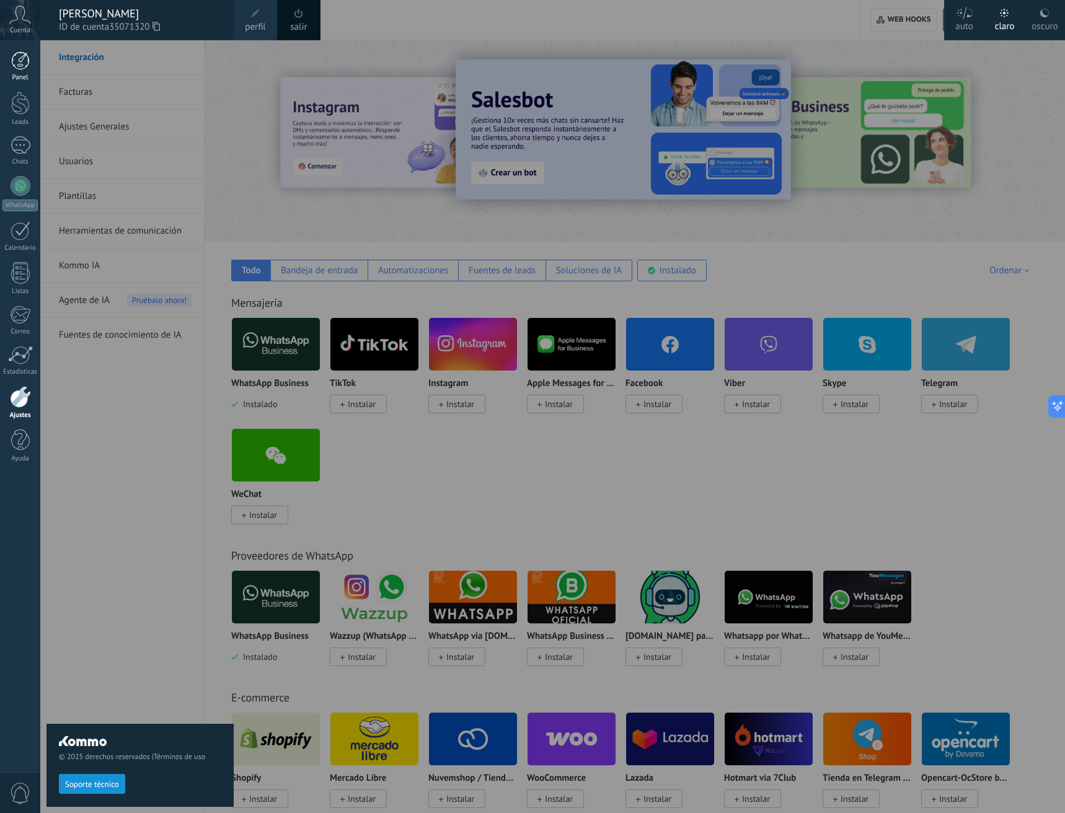
click at [33, 61] on link "Panel" at bounding box center [20, 66] width 40 height 30
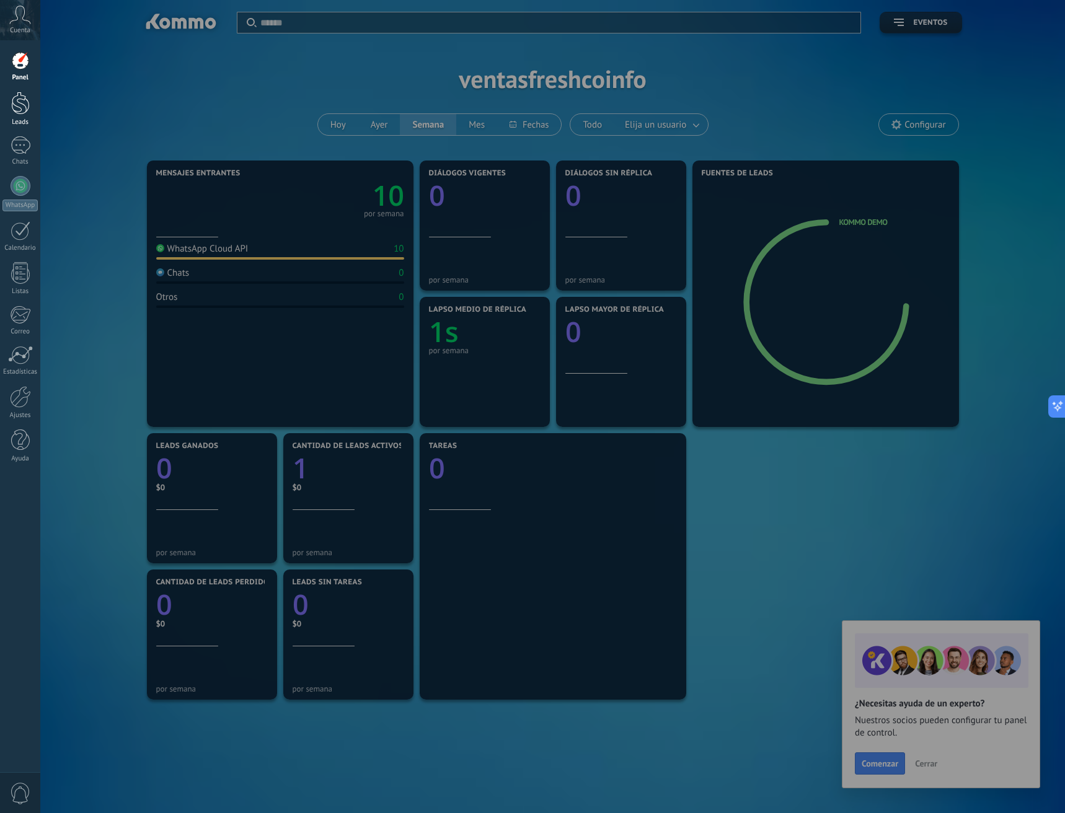
click at [20, 117] on link "Leads" at bounding box center [20, 109] width 40 height 35
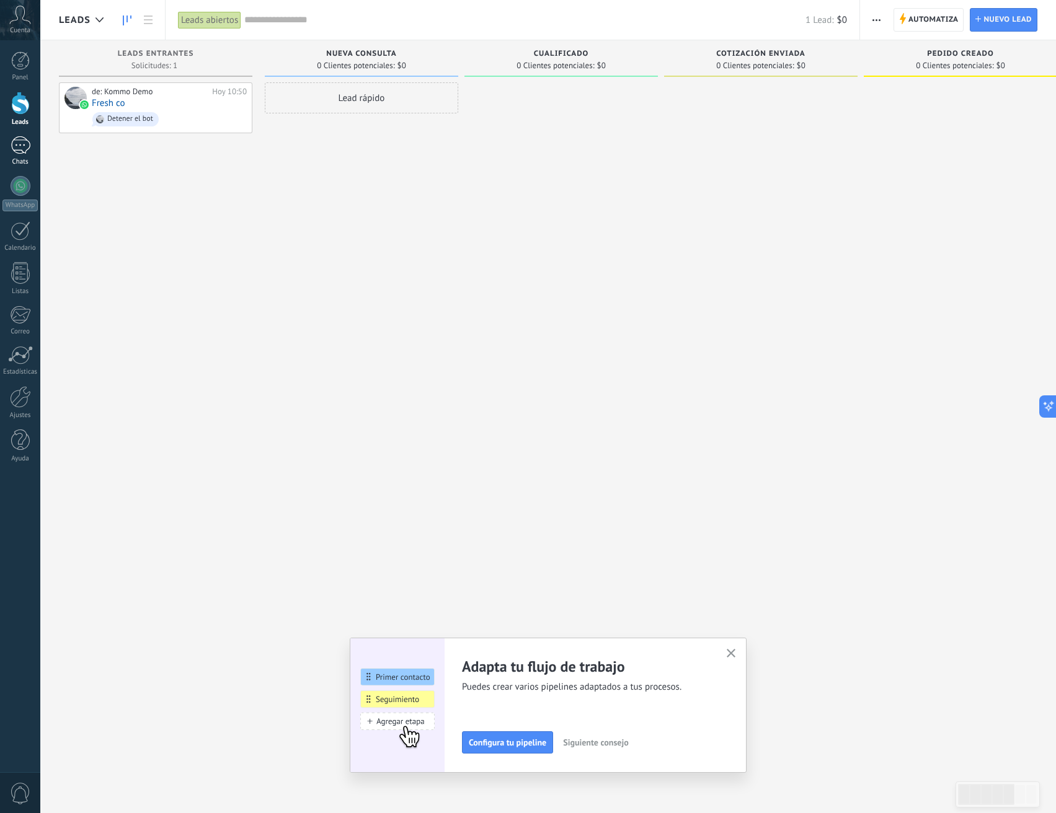
click at [20, 161] on div "Chats" at bounding box center [20, 162] width 36 height 8
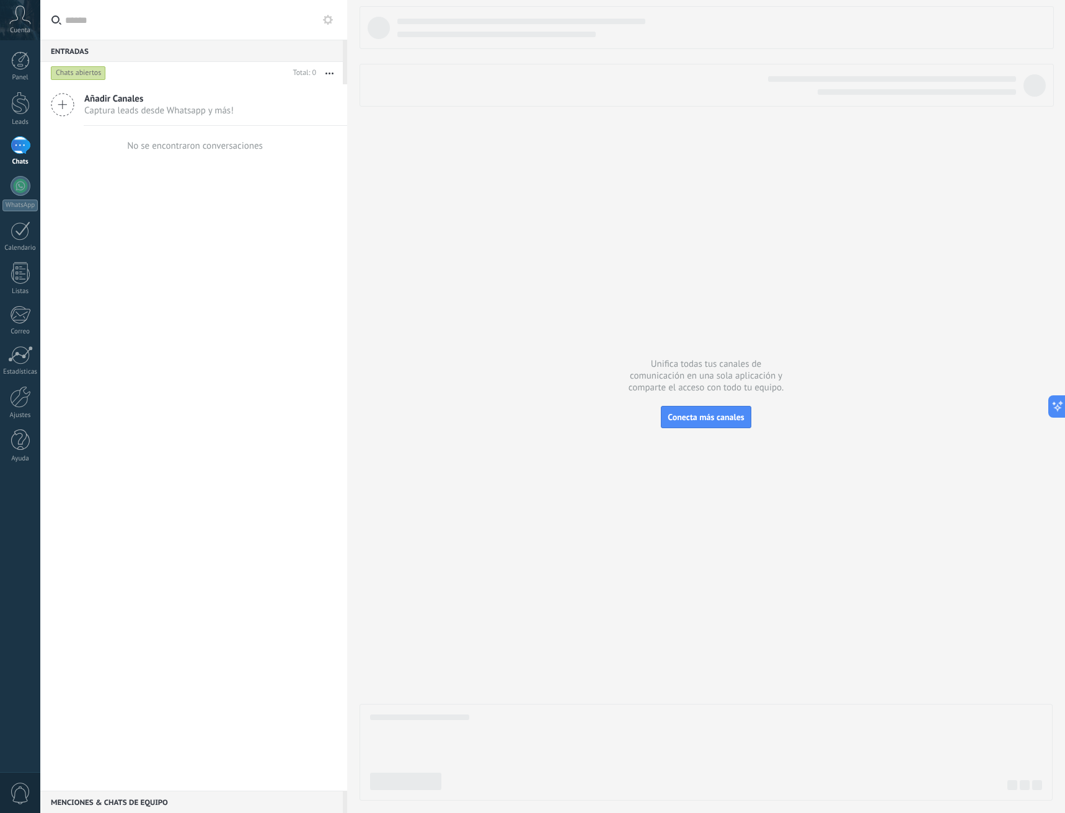
click at [23, 384] on div "Panel Leads 1 Chats WhatsApp Clientes" at bounding box center [20, 263] width 40 height 424
click at [24, 391] on div at bounding box center [20, 397] width 21 height 22
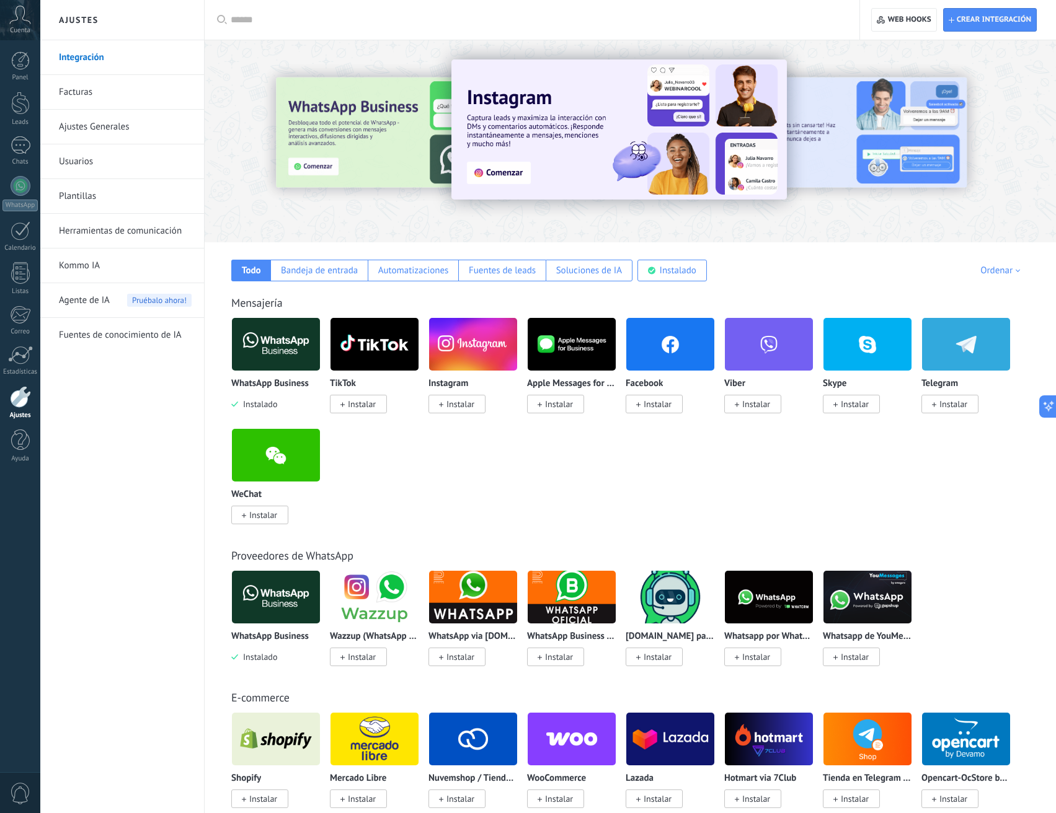
click at [357, 420] on div "TikTok Instalar" at bounding box center [379, 372] width 99 height 111
click at [359, 399] on span "Instalar" at bounding box center [358, 404] width 57 height 19
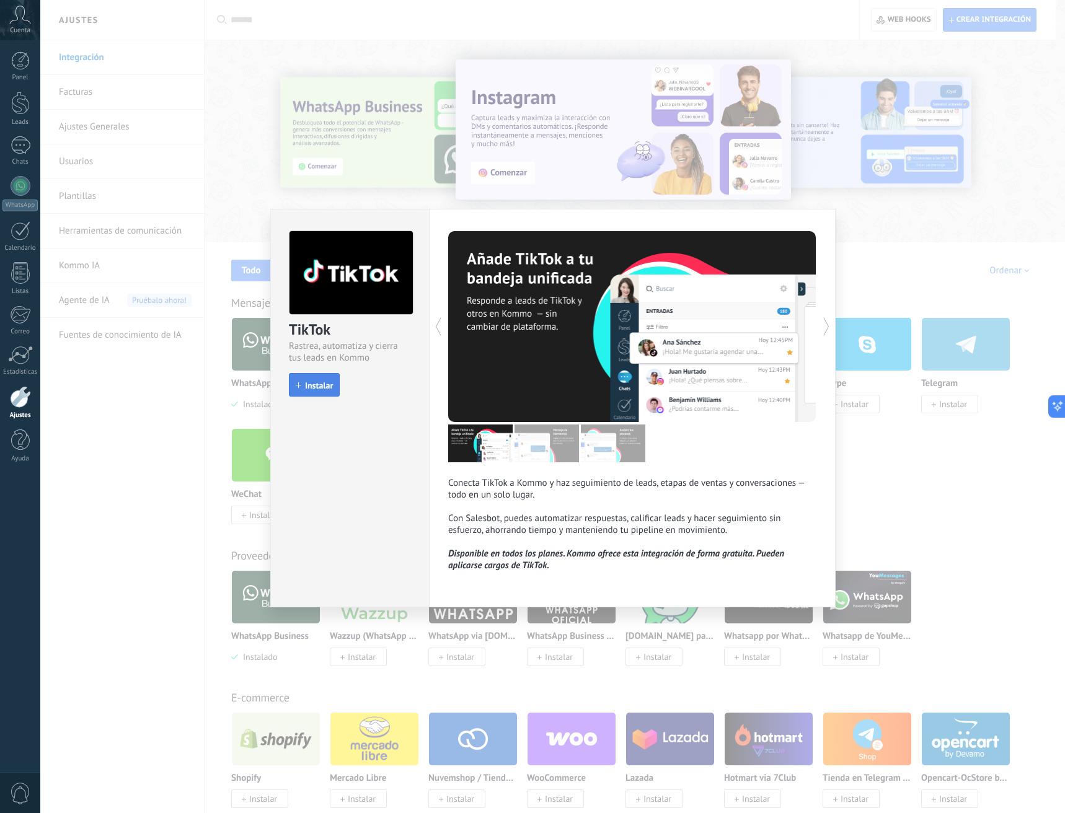
click at [319, 382] on span "Instalar" at bounding box center [319, 385] width 28 height 9
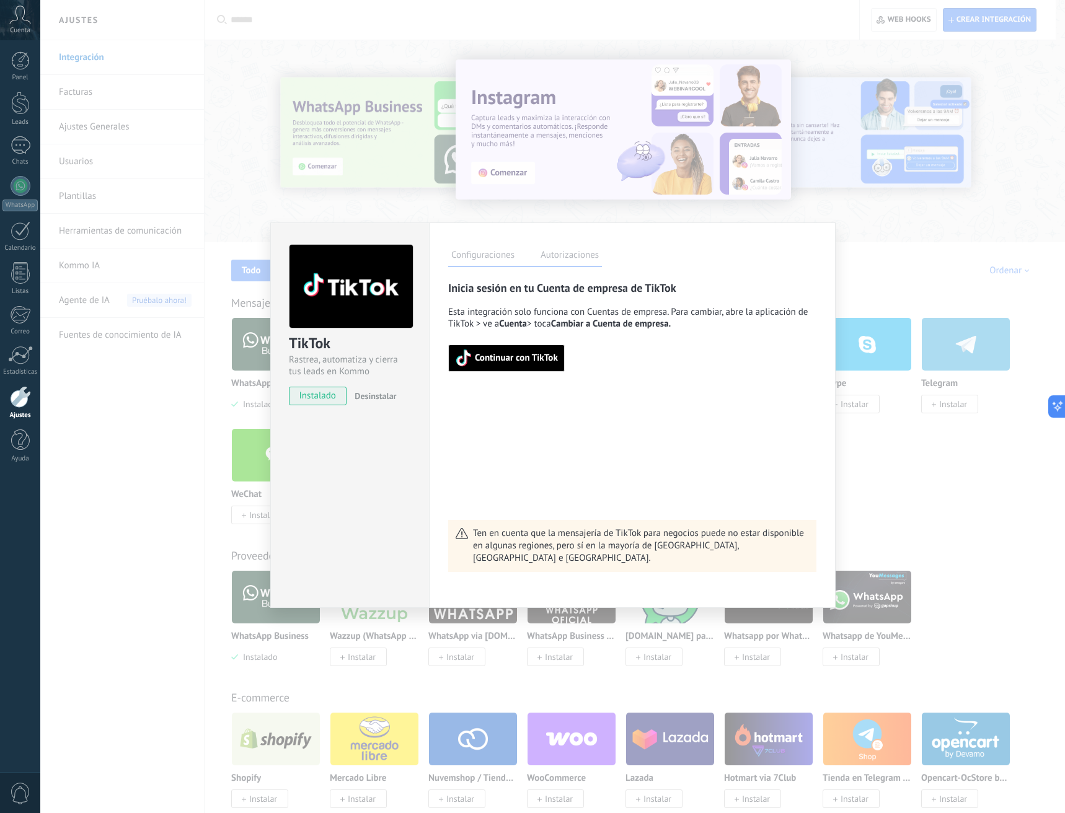
click at [502, 358] on span "Continuar con TikTok" at bounding box center [516, 358] width 83 height 9
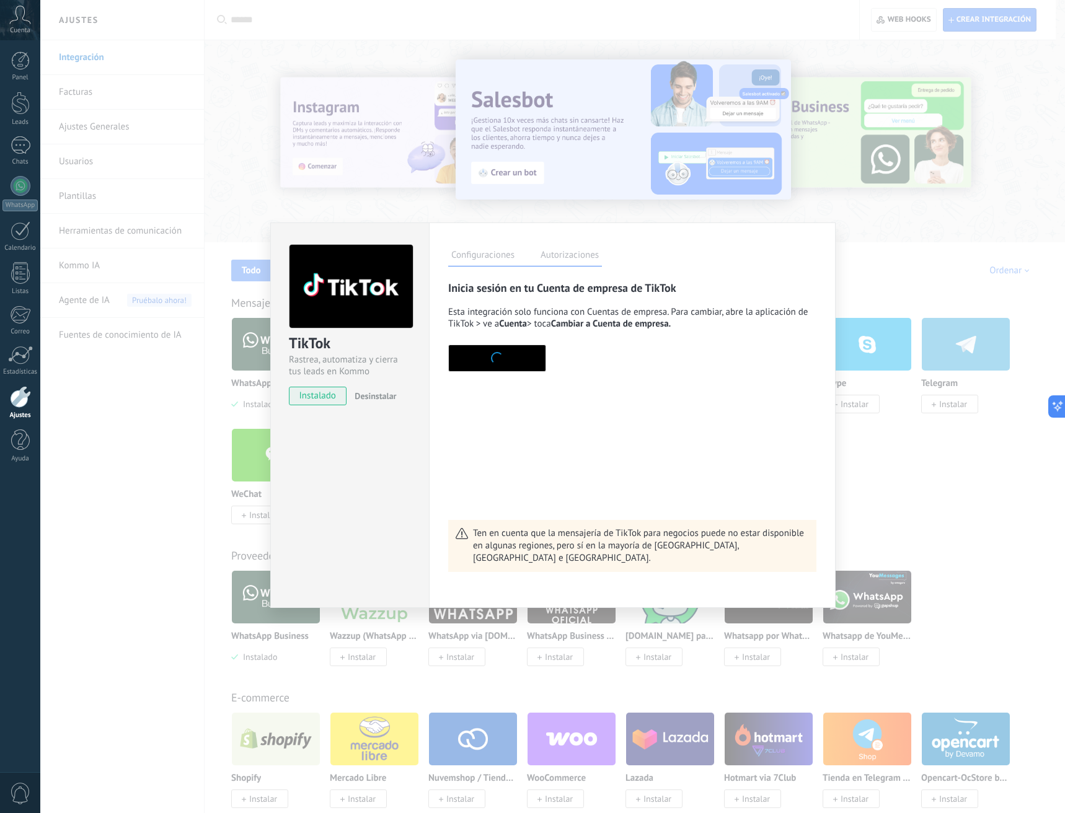
click at [606, 417] on div "Inicia sesión en tu Cuenta de empresa de TikTok Esta integración solo funciona …" at bounding box center [632, 426] width 368 height 291
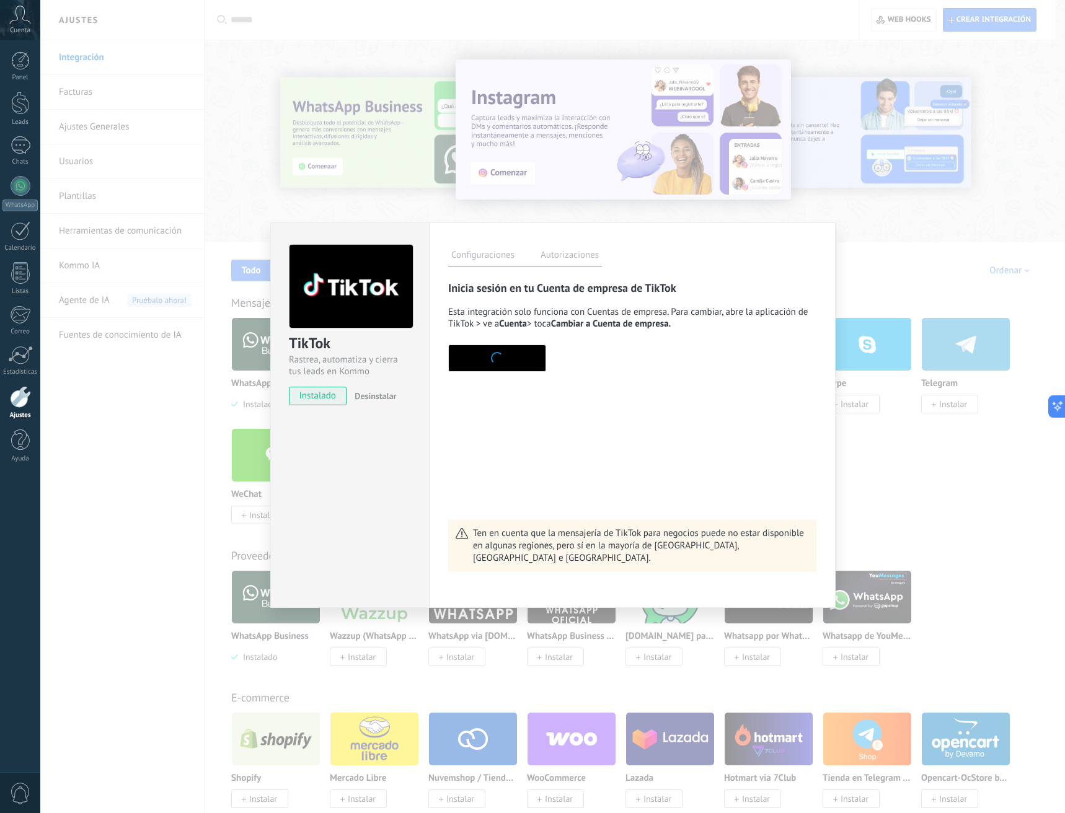
click at [488, 350] on button "button" at bounding box center [497, 358] width 98 height 27
click at [788, 475] on div "Inicia sesión en tu Cuenta de empresa de TikTok Esta integración solo funciona …" at bounding box center [632, 426] width 368 height 291
click at [381, 396] on span "Desinstalar" at bounding box center [376, 396] width 42 height 11
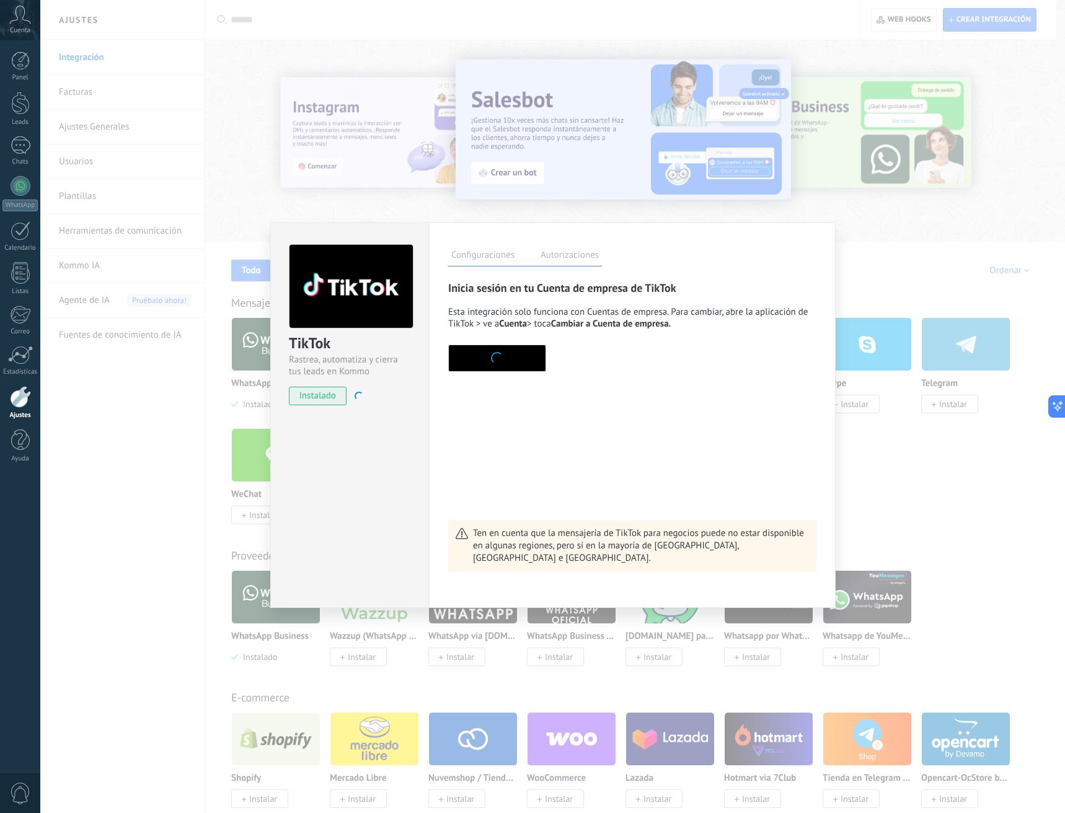
click at [787, 304] on div "Inicia sesión en tu Cuenta de empresa de TikTok Esta integración solo funciona …" at bounding box center [632, 326] width 368 height 91
drag, startPoint x: 902, startPoint y: 474, endPoint x: 891, endPoint y: 485, distance: 15.4
click at [898, 479] on div "TikTok Rastrea, automatiza y cierra tus leads en Kommo instalado Desinstalar Co…" at bounding box center [552, 406] width 1025 height 813
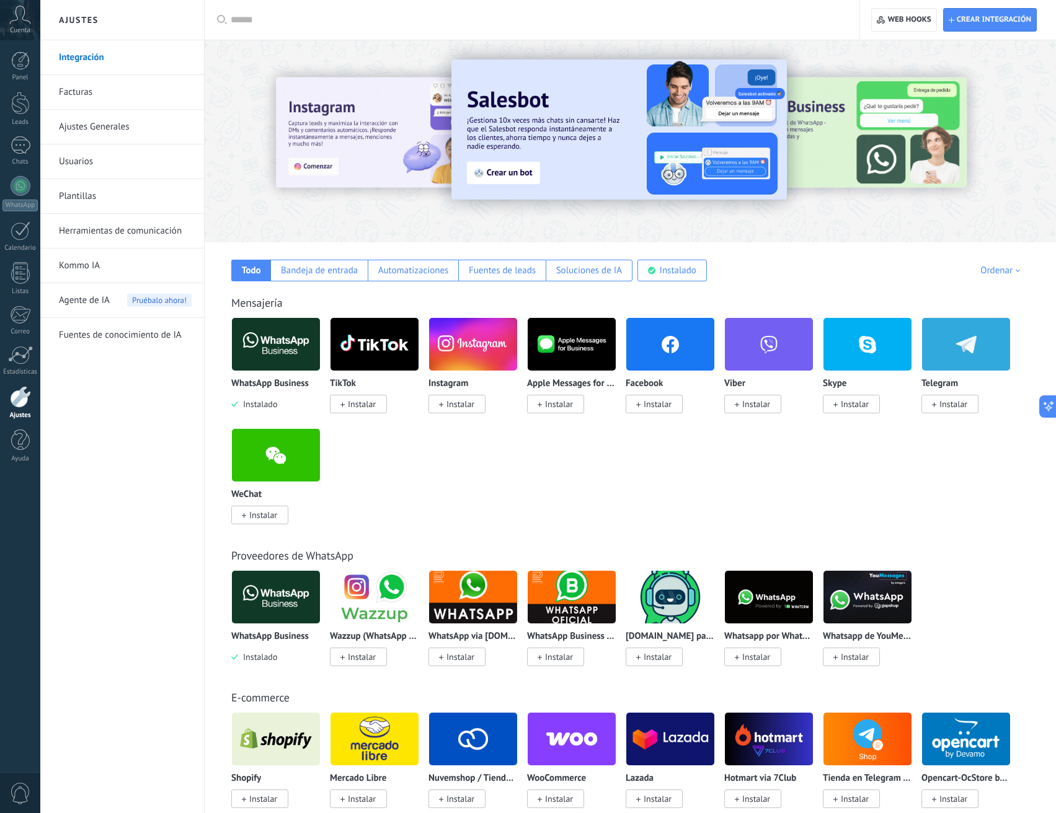
click at [379, 414] on div "TikTok Instalar" at bounding box center [379, 372] width 99 height 111
click at [376, 414] on div "TikTok Instalar" at bounding box center [379, 372] width 99 height 111
click at [367, 401] on span "Instalar" at bounding box center [362, 404] width 28 height 11
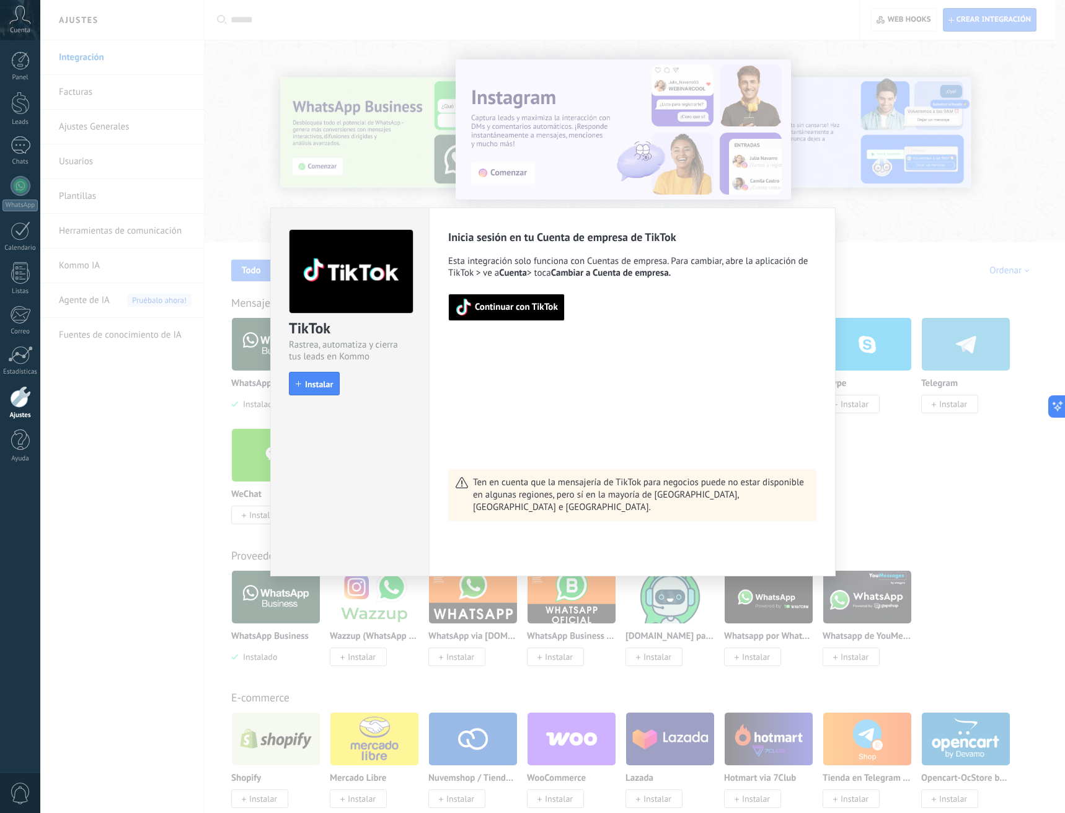
click at [495, 472] on div "Inicia sesión en tu Cuenta de empresa de TikTok Esta integración solo funciona …" at bounding box center [632, 375] width 368 height 291
click at [565, 304] on div "Continuar con TikTok" at bounding box center [632, 300] width 368 height 42
click at [562, 303] on button "Continuar con TikTok" at bounding box center [506, 307] width 117 height 27
click at [525, 312] on span "Continuar con TikTok" at bounding box center [516, 307] width 83 height 9
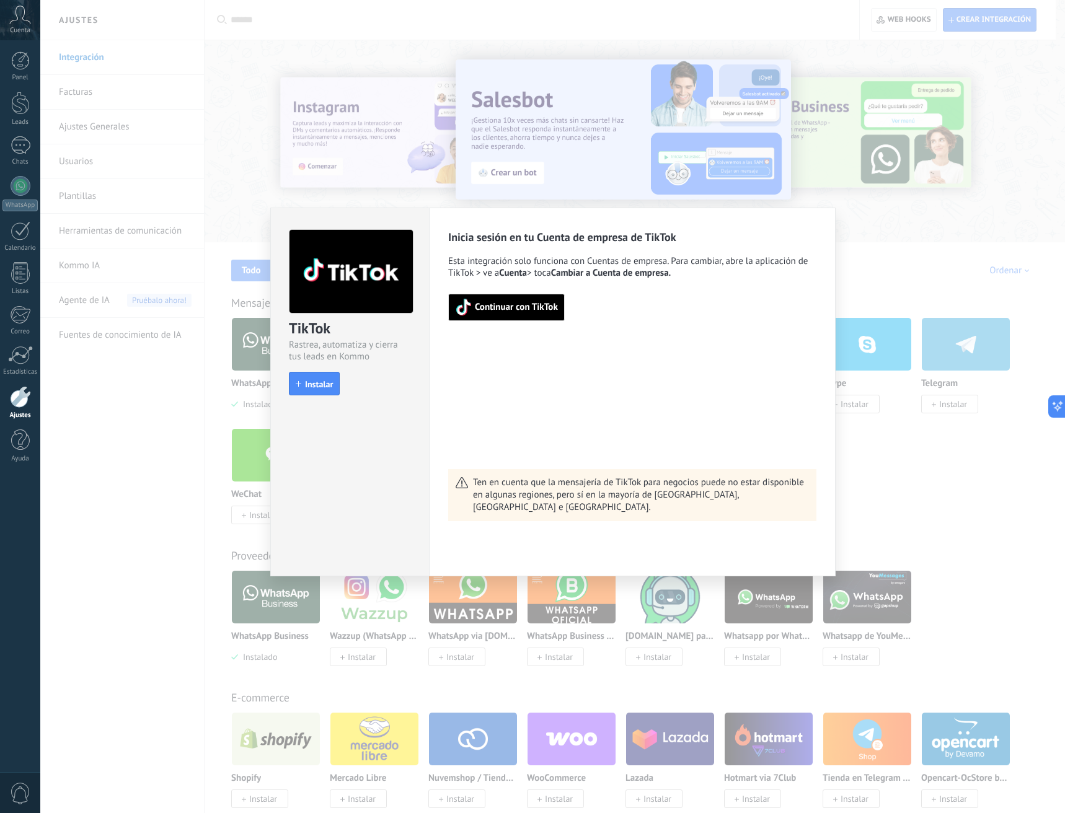
click at [525, 374] on div "Inicia sesión en tu Cuenta de empresa de TikTok Esta integración solo funciona …" at bounding box center [632, 375] width 368 height 291
click at [327, 379] on button "Instalar" at bounding box center [314, 384] width 51 height 24
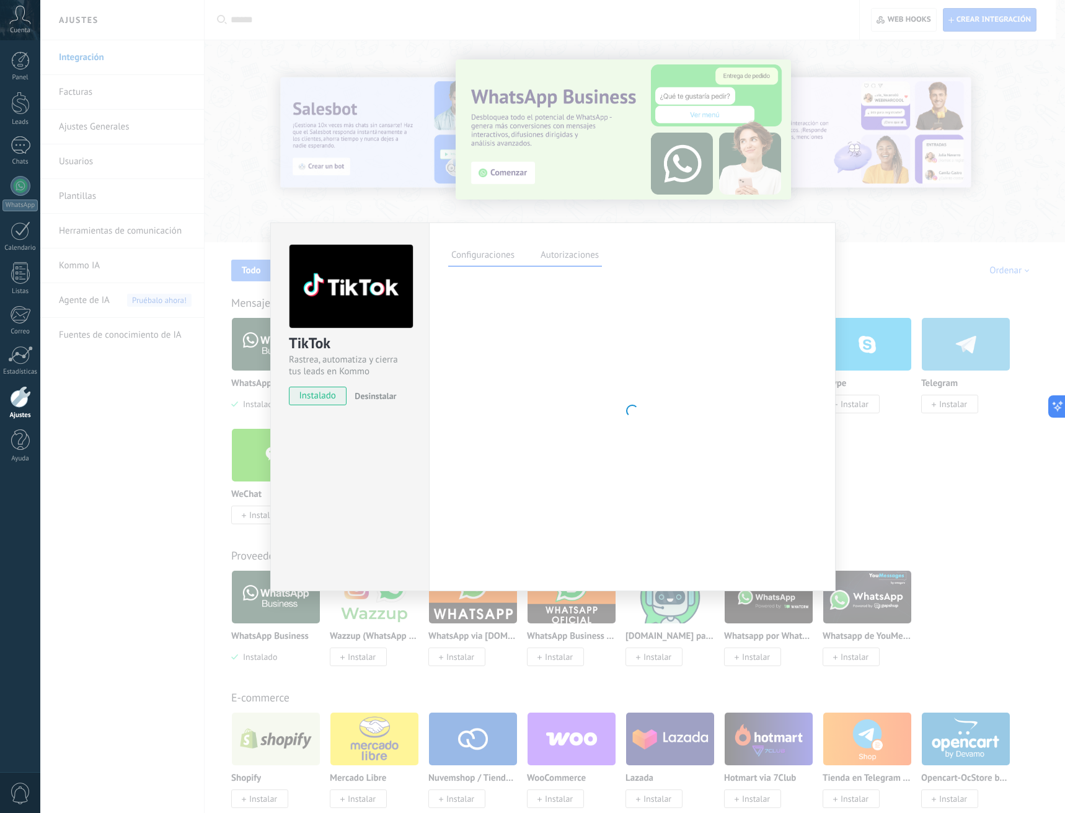
drag, startPoint x: 605, startPoint y: 234, endPoint x: 649, endPoint y: 358, distance: 131.4
click at [642, 358] on div "Configuraciones Autorizaciones Esta pestaña registra a los usuarios que han con…" at bounding box center [632, 407] width 407 height 369
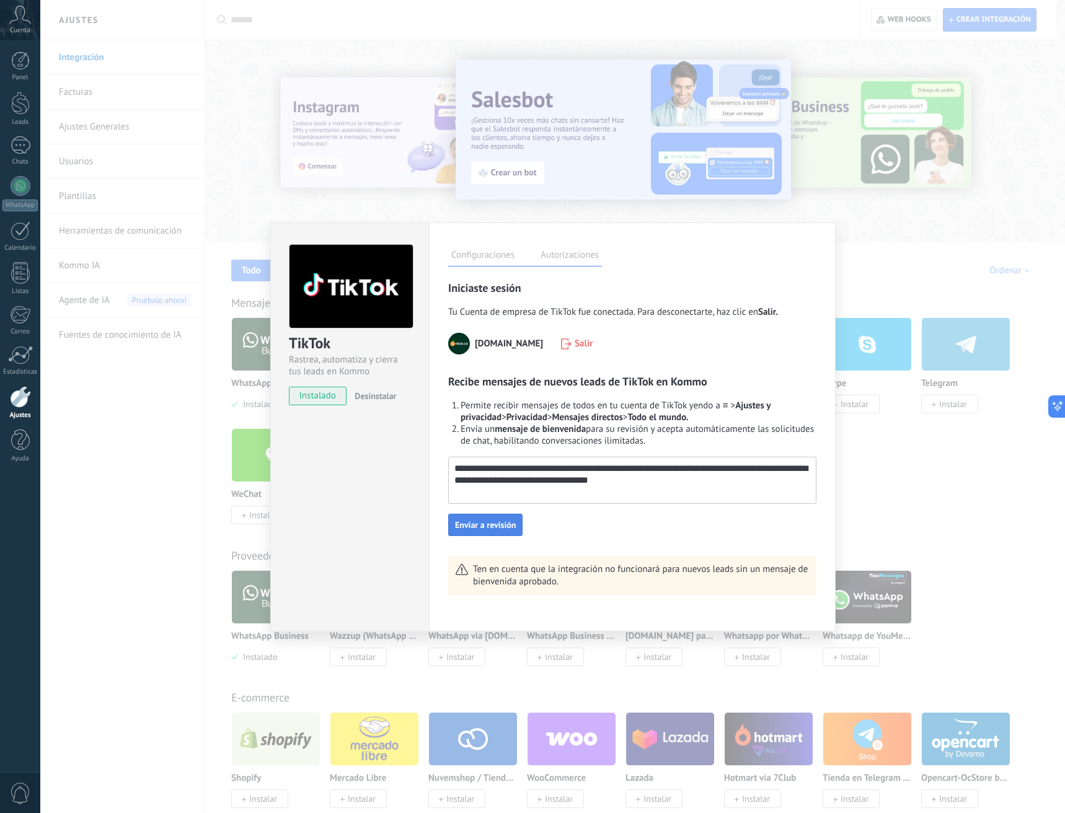
click at [503, 529] on span "Enviar a revisión" at bounding box center [485, 525] width 61 height 9
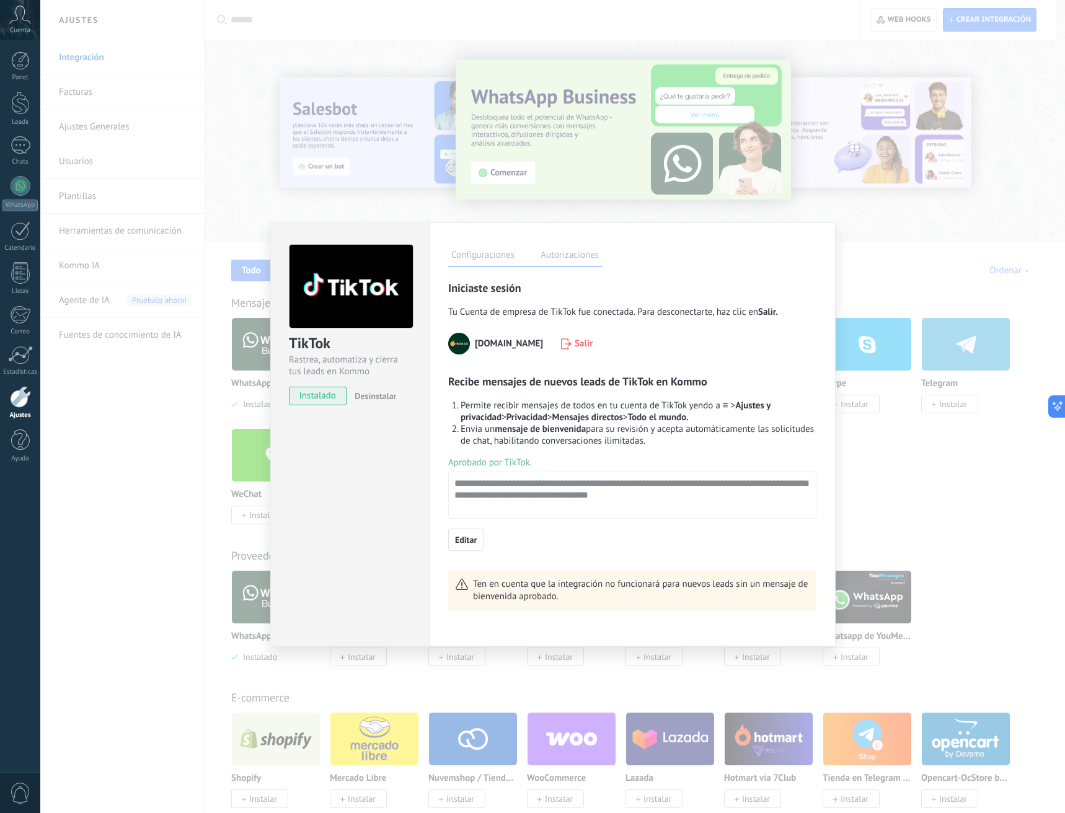
click at [884, 463] on div "TikTok Rastrea, automatiza y cierra tus leads en Kommo instalado Desinstalar Co…" at bounding box center [552, 406] width 1025 height 813
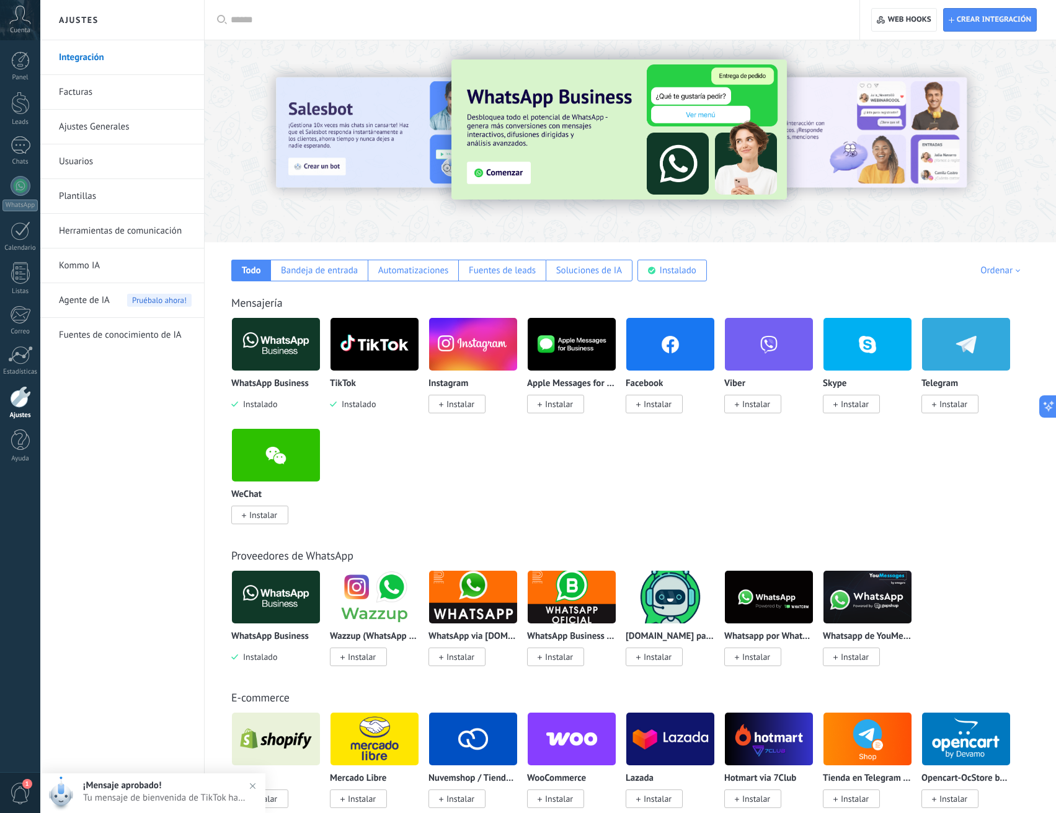
click at [469, 408] on span "Instalar" at bounding box center [460, 404] width 28 height 11
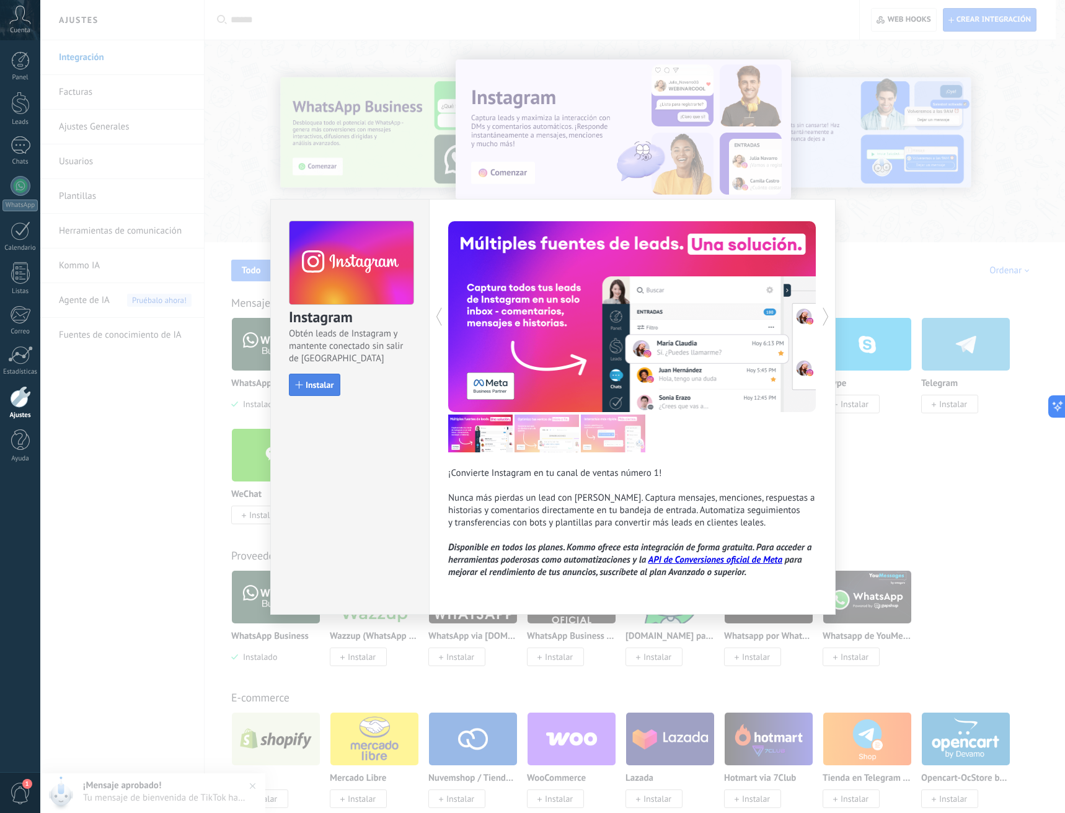
click at [328, 392] on button "Instalar" at bounding box center [314, 385] width 51 height 22
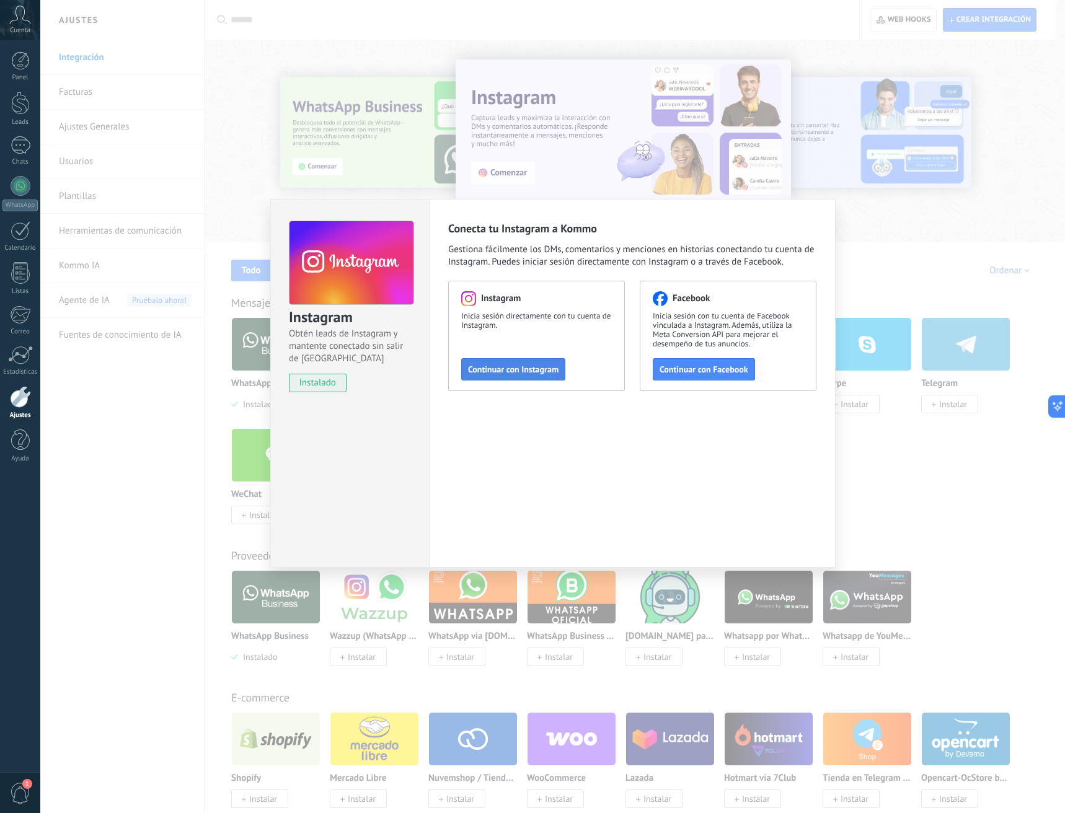
click at [507, 374] on span "Continuar con Instagram" at bounding box center [513, 369] width 91 height 9
